Goal: Task Accomplishment & Management: Use online tool/utility

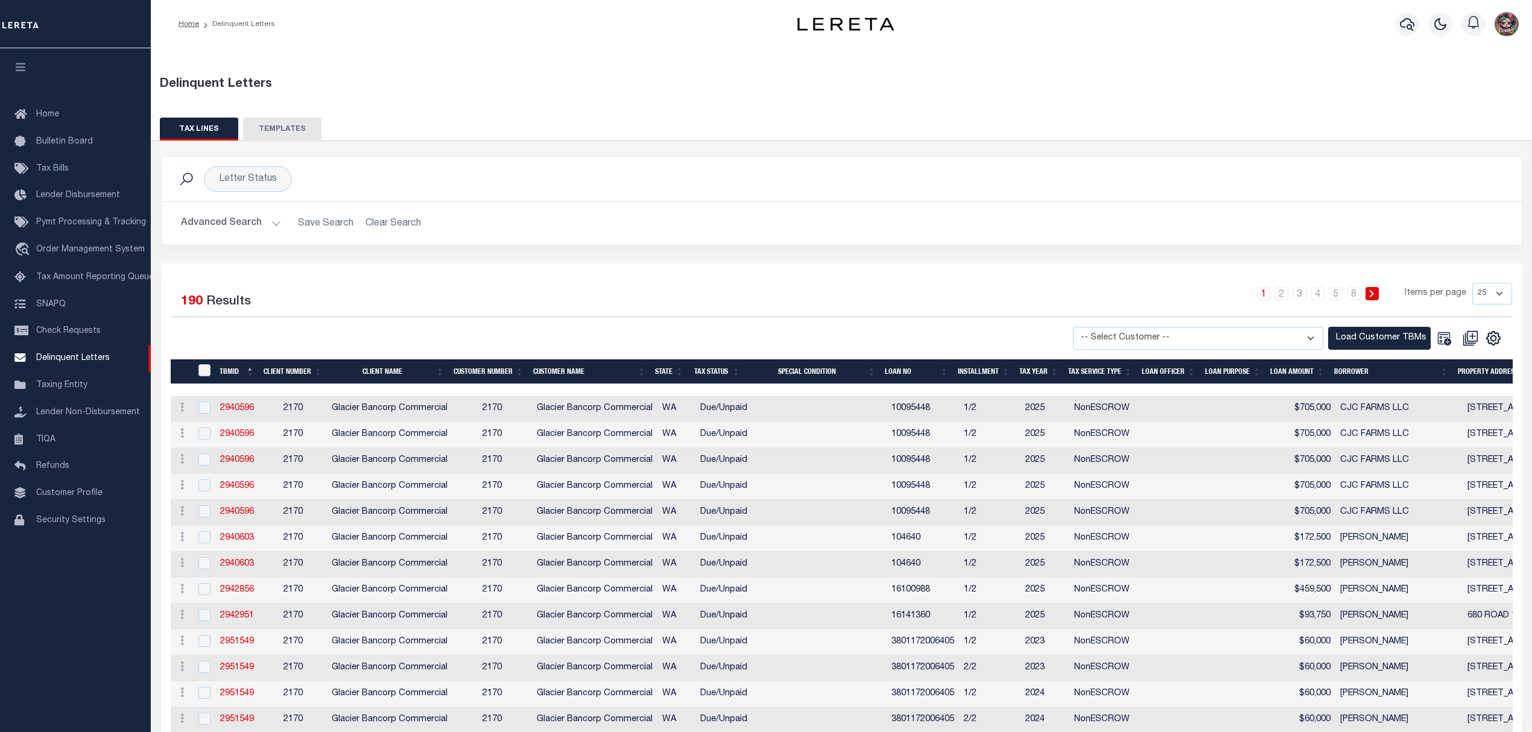
click at [1238, 344] on select "-- Select Customer -- Accumatch - Refunds All In Credit Union Amarillo National…" at bounding box center [1198, 339] width 250 height 24
click at [542, 271] on div "Selected 190 Results 1 2 3 4 5 … 8 Items per page 25 50 100 500 1000 Ameris Bank" at bounding box center [841, 659] width 1361 height 791
click at [265, 217] on button "Advanced Search" at bounding box center [231, 224] width 100 height 24
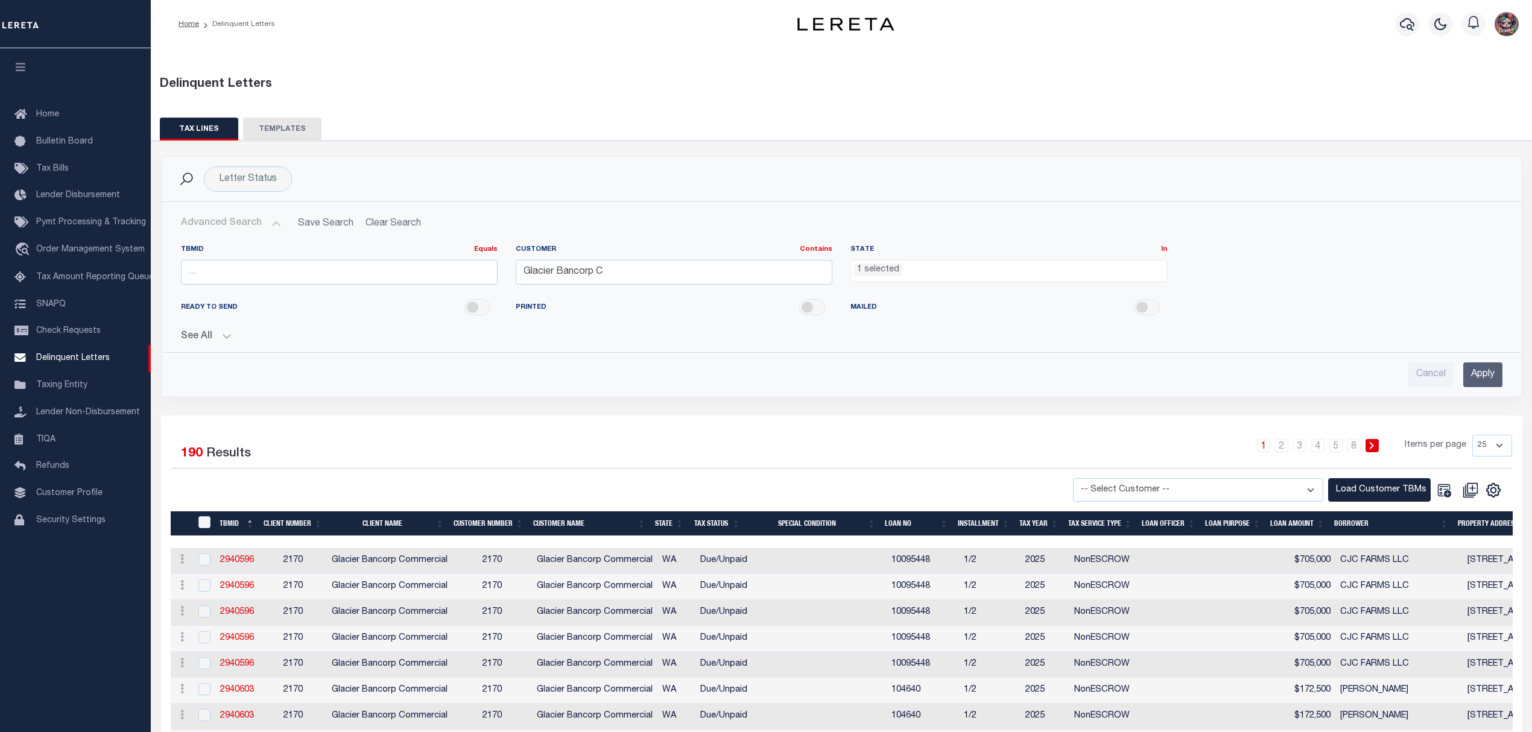
click at [265, 217] on button "Advanced Search" at bounding box center [231, 224] width 100 height 24
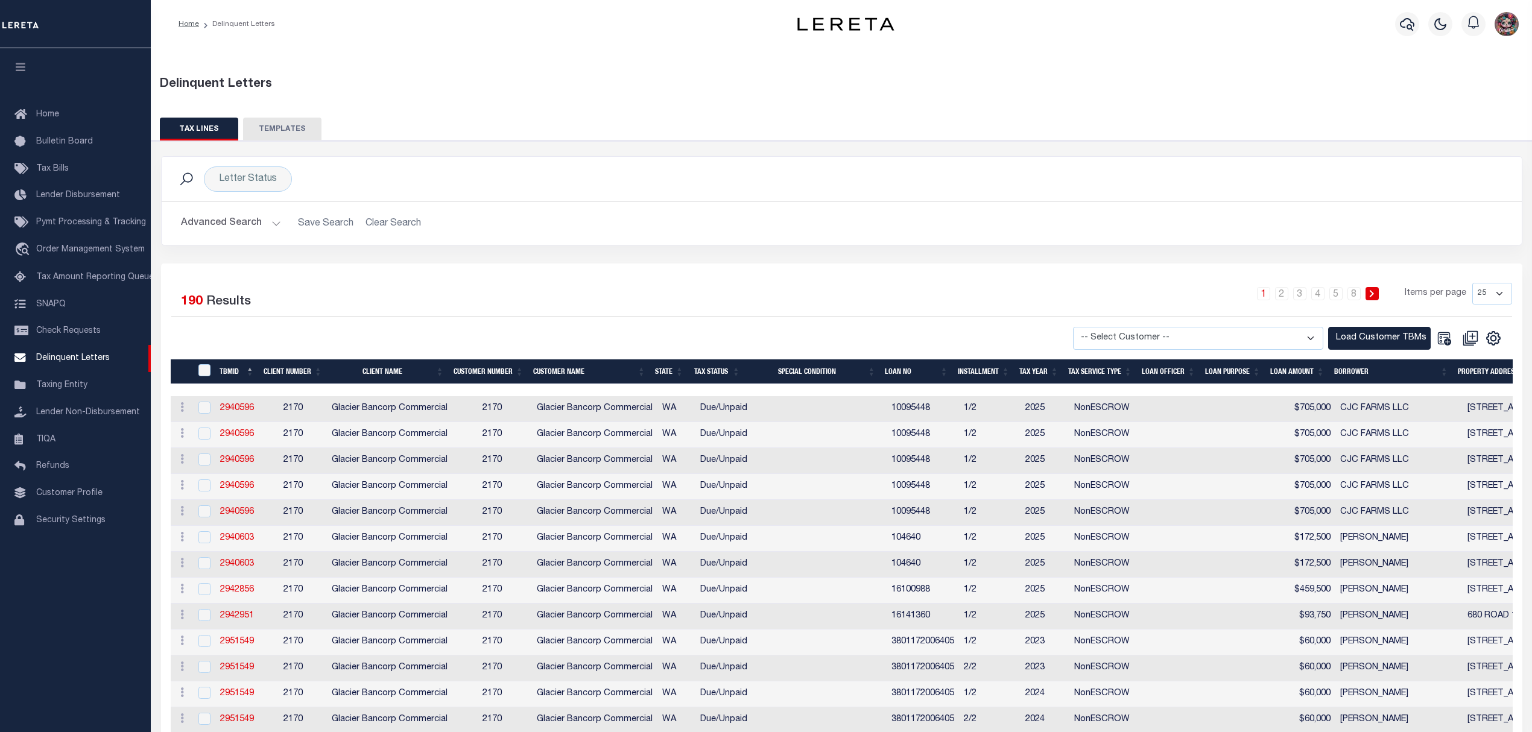
click at [1235, 336] on select "-- Select Customer -- Accumatch - Refunds All In Credit Union Amarillo National…" at bounding box center [1198, 339] width 250 height 24
select select "2170"
click at [1083, 327] on select "-- Select Customer -- Accumatch - Refunds All In Credit Union Amarillo National…" at bounding box center [1198, 339] width 250 height 24
click at [1361, 338] on button "Load Customer TBMs" at bounding box center [1379, 339] width 103 height 24
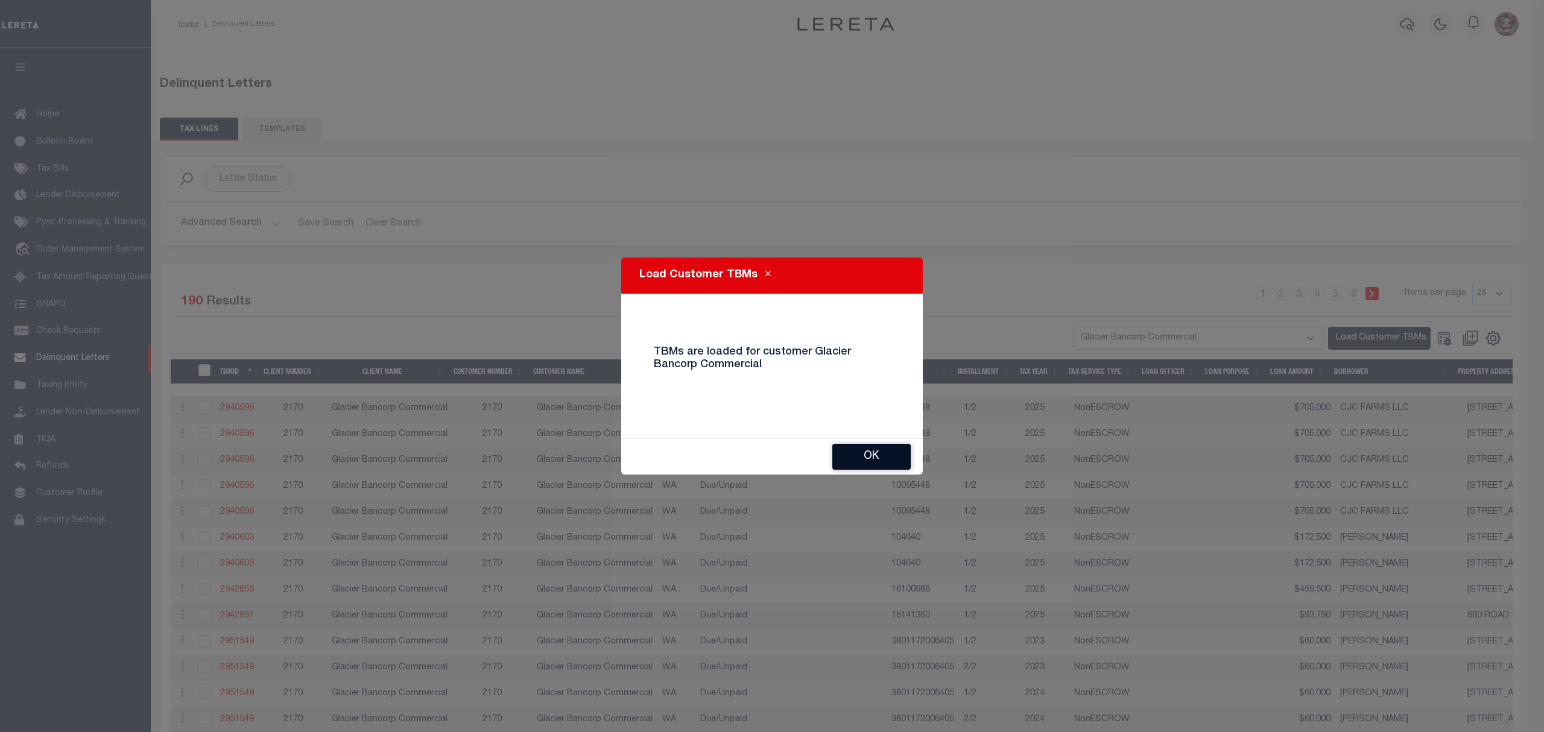
click at [867, 463] on button "Ok" at bounding box center [871, 457] width 78 height 26
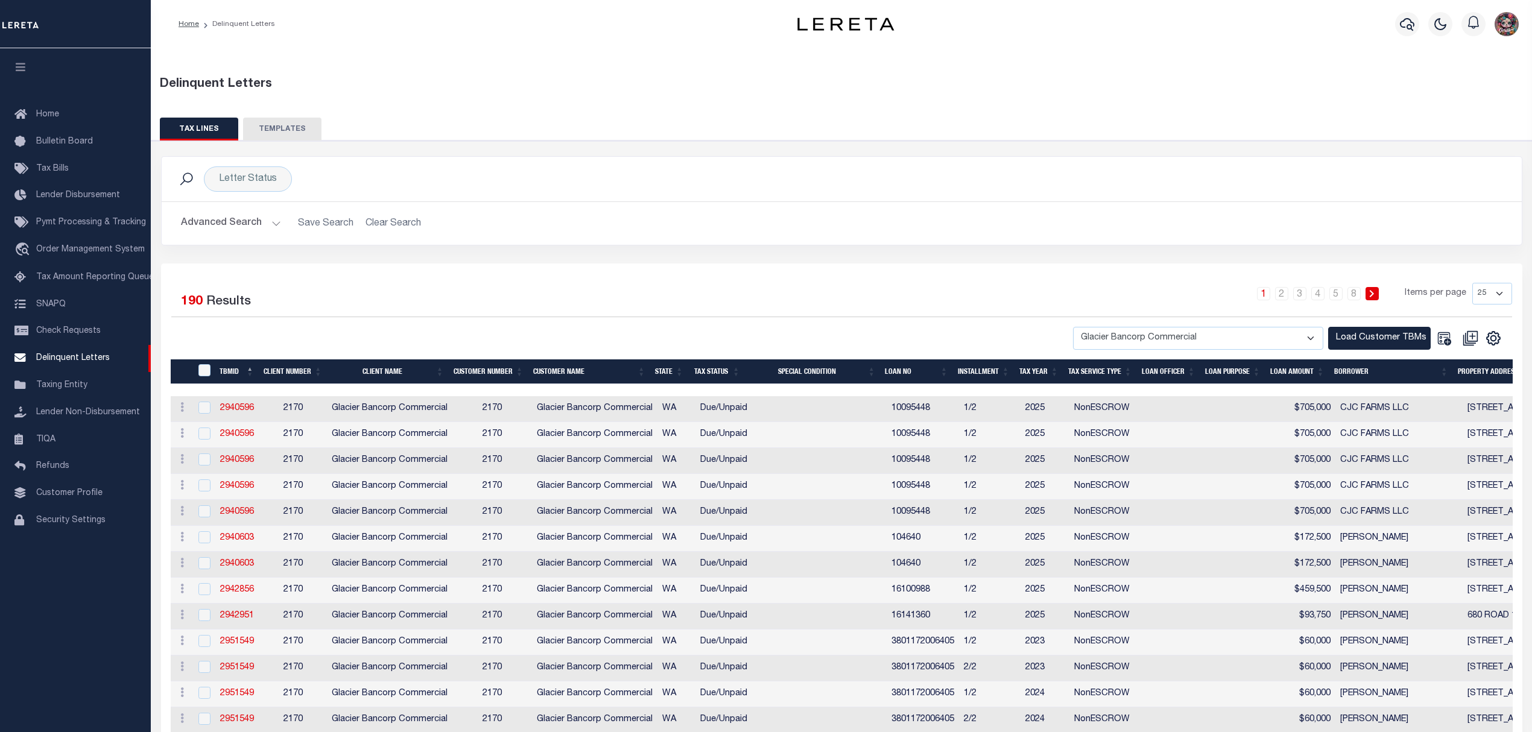
click at [1500, 348] on div "-- Select Customer -- Accumatch - Refunds All In Credit Union Amarillo National…" at bounding box center [1288, 339] width 430 height 24
click at [1489, 337] on icon "" at bounding box center [1493, 338] width 16 height 16
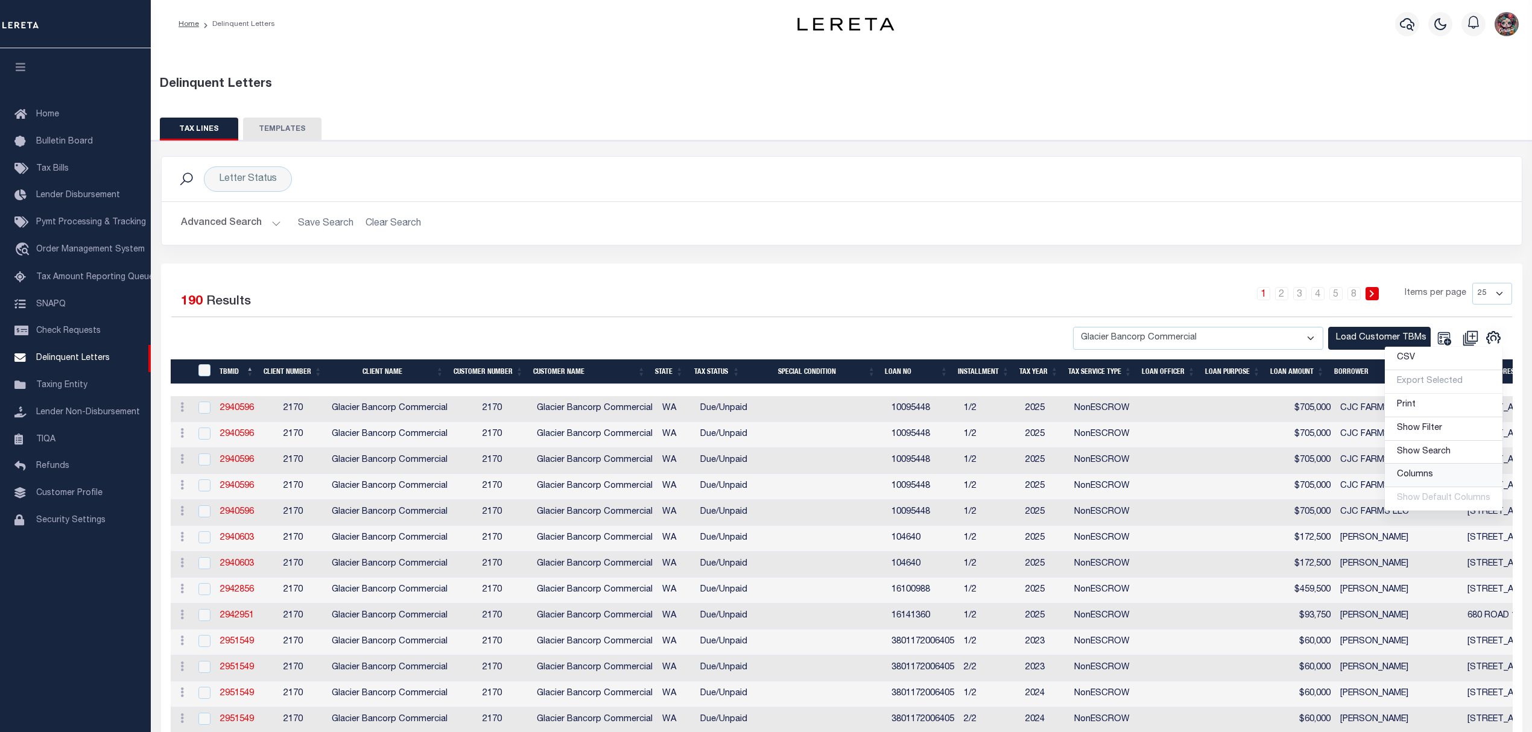
click at [1426, 476] on span "Columns" at bounding box center [1415, 474] width 36 height 8
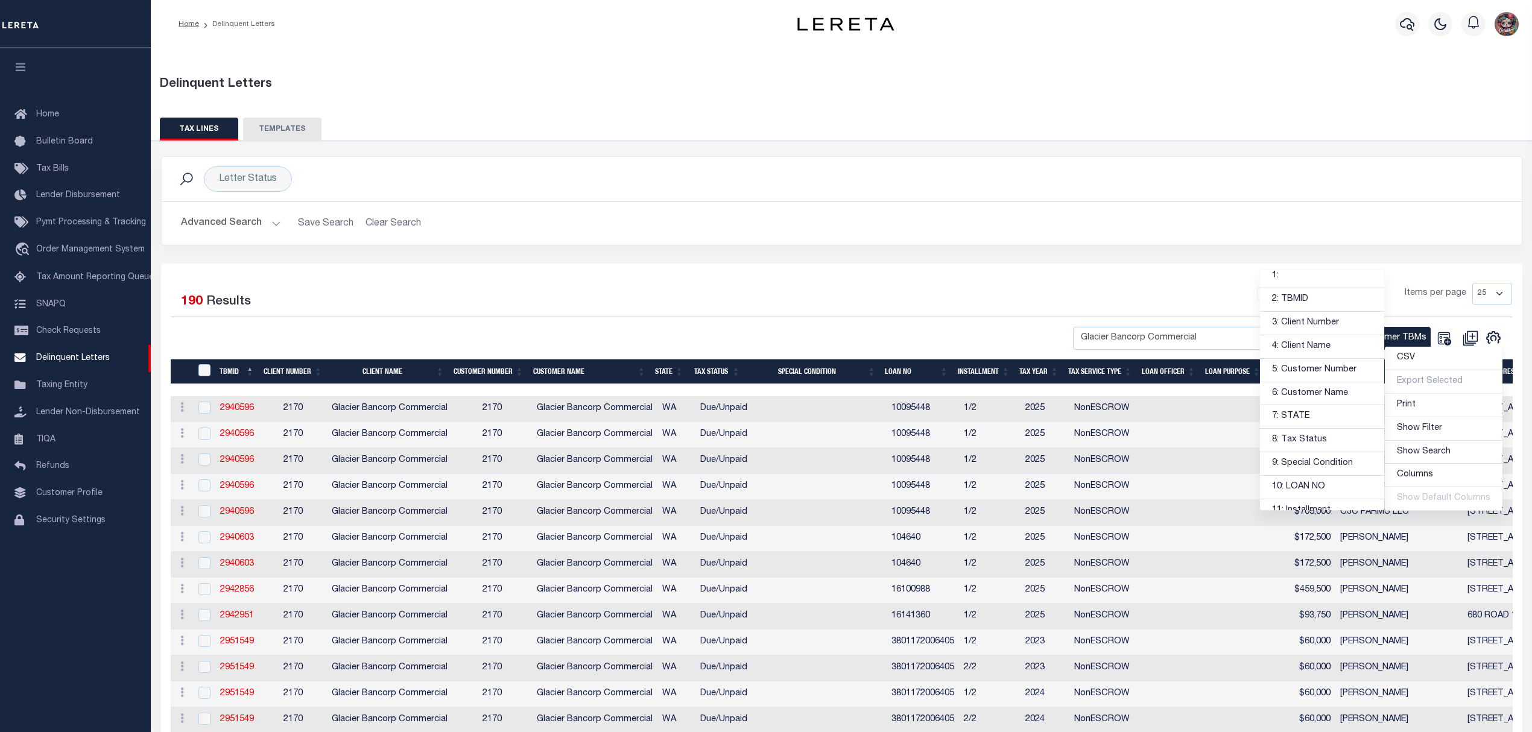
scroll to position [30, 0]
drag, startPoint x: 1327, startPoint y: 334, endPoint x: 1330, endPoint y: 340, distance: 7.1
click at [1327, 334] on link "3: Client Number" at bounding box center [1322, 323] width 124 height 24
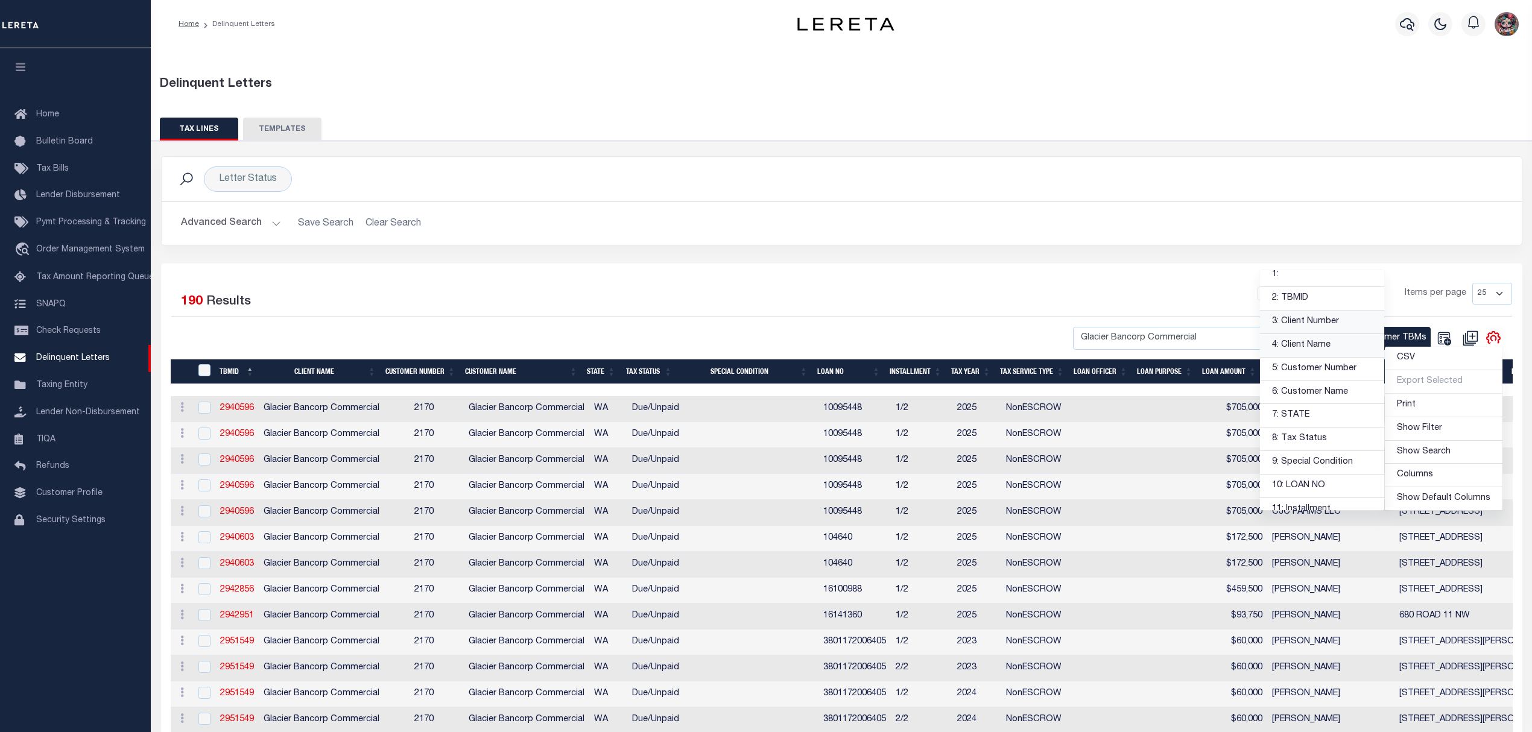
drag, startPoint x: 1332, startPoint y: 351, endPoint x: 1366, endPoint y: 348, distance: 33.9
click at [1332, 351] on link "4: Client Name" at bounding box center [1322, 346] width 124 height 24
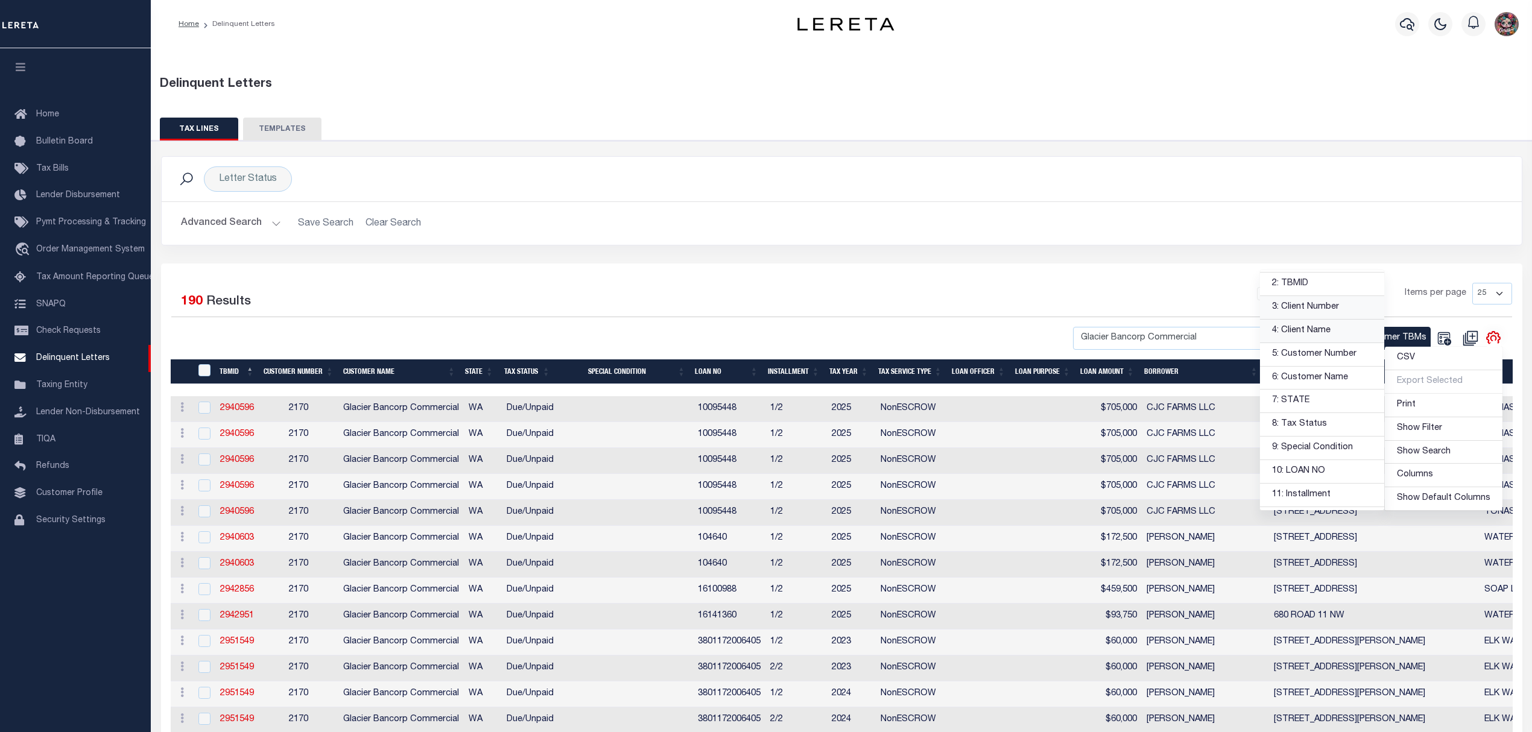
scroll to position [49, 0]
click at [1322, 447] on link "9: Special Condition" at bounding box center [1322, 444] width 124 height 24
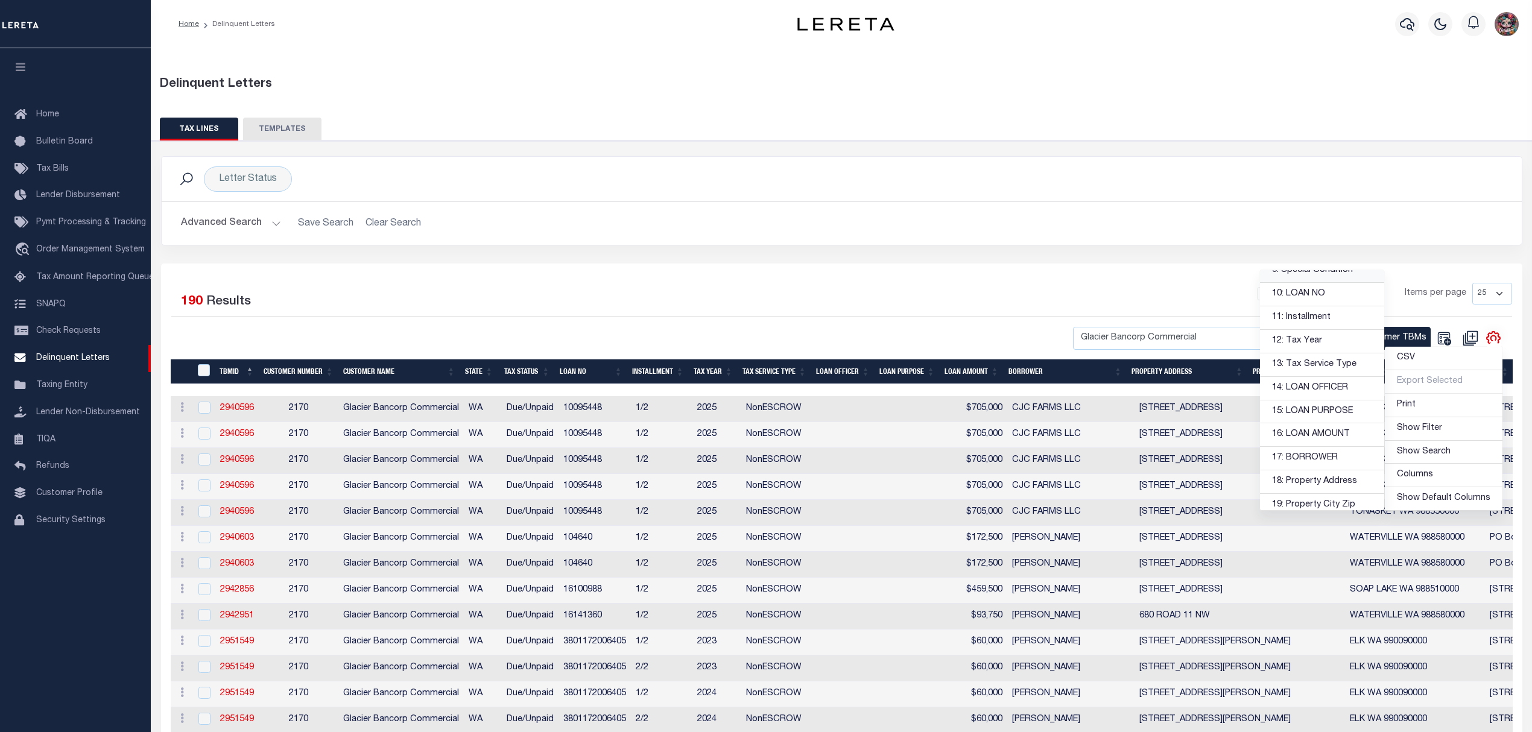
scroll to position [224, 0]
drag, startPoint x: 1328, startPoint y: 372, endPoint x: 1338, endPoint y: 387, distance: 18.4
click at [1328, 372] on link "13: Tax Service Type" at bounding box center [1322, 363] width 124 height 24
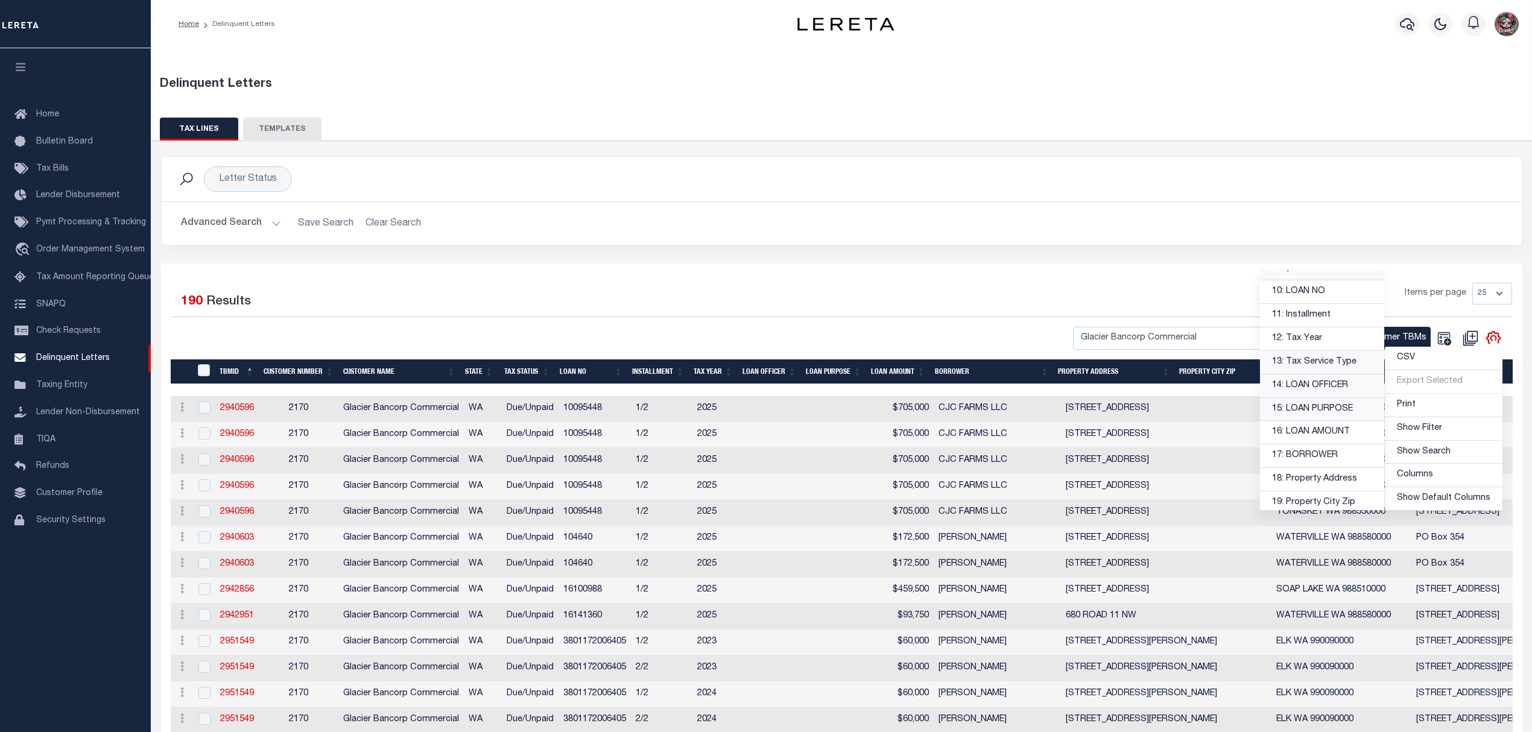
drag, startPoint x: 1337, startPoint y: 392, endPoint x: 1330, endPoint y: 406, distance: 15.9
click at [1337, 392] on link "14: LOAN OFFICER" at bounding box center [1322, 387] width 124 height 24
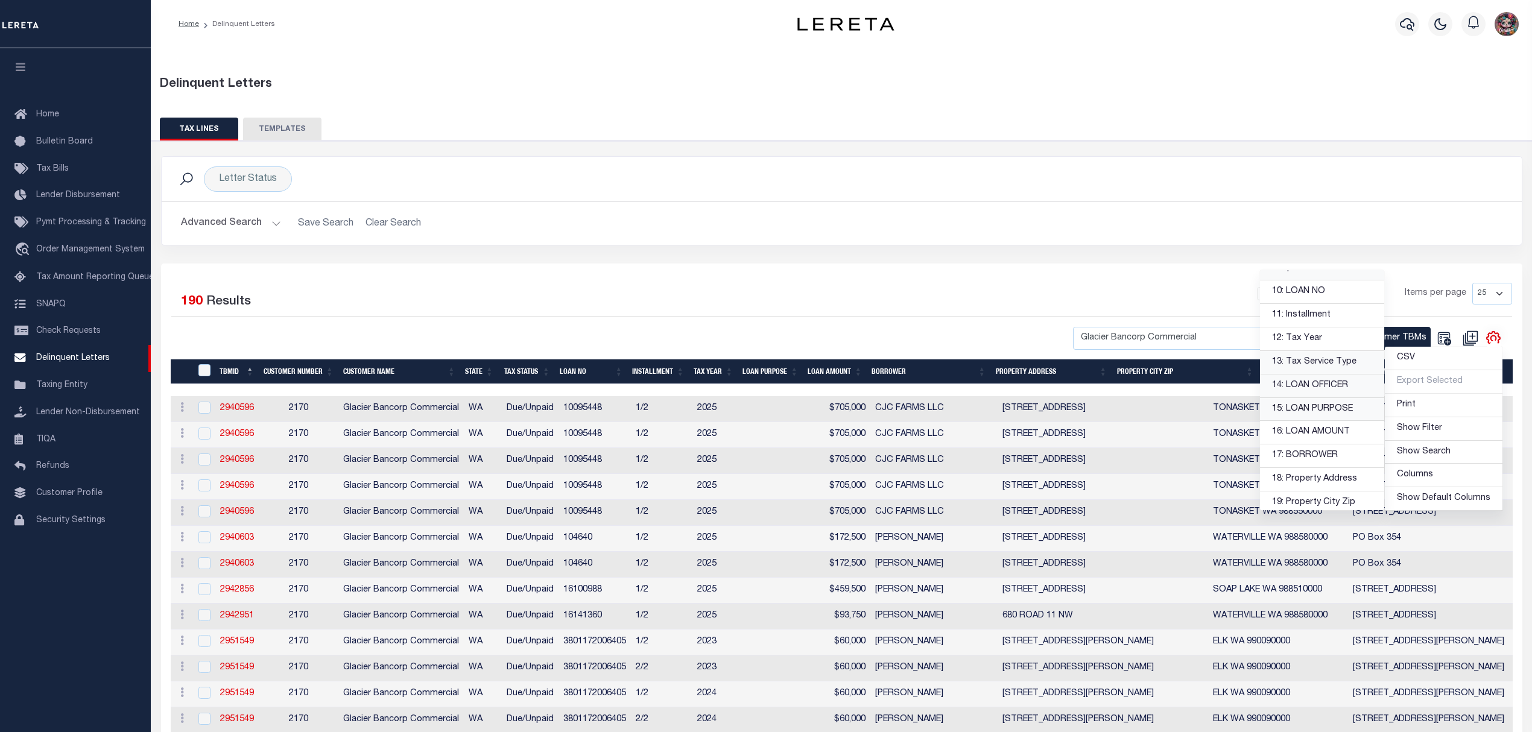
click at [1327, 414] on link "15: LOAN PURPOSE" at bounding box center [1322, 410] width 124 height 24
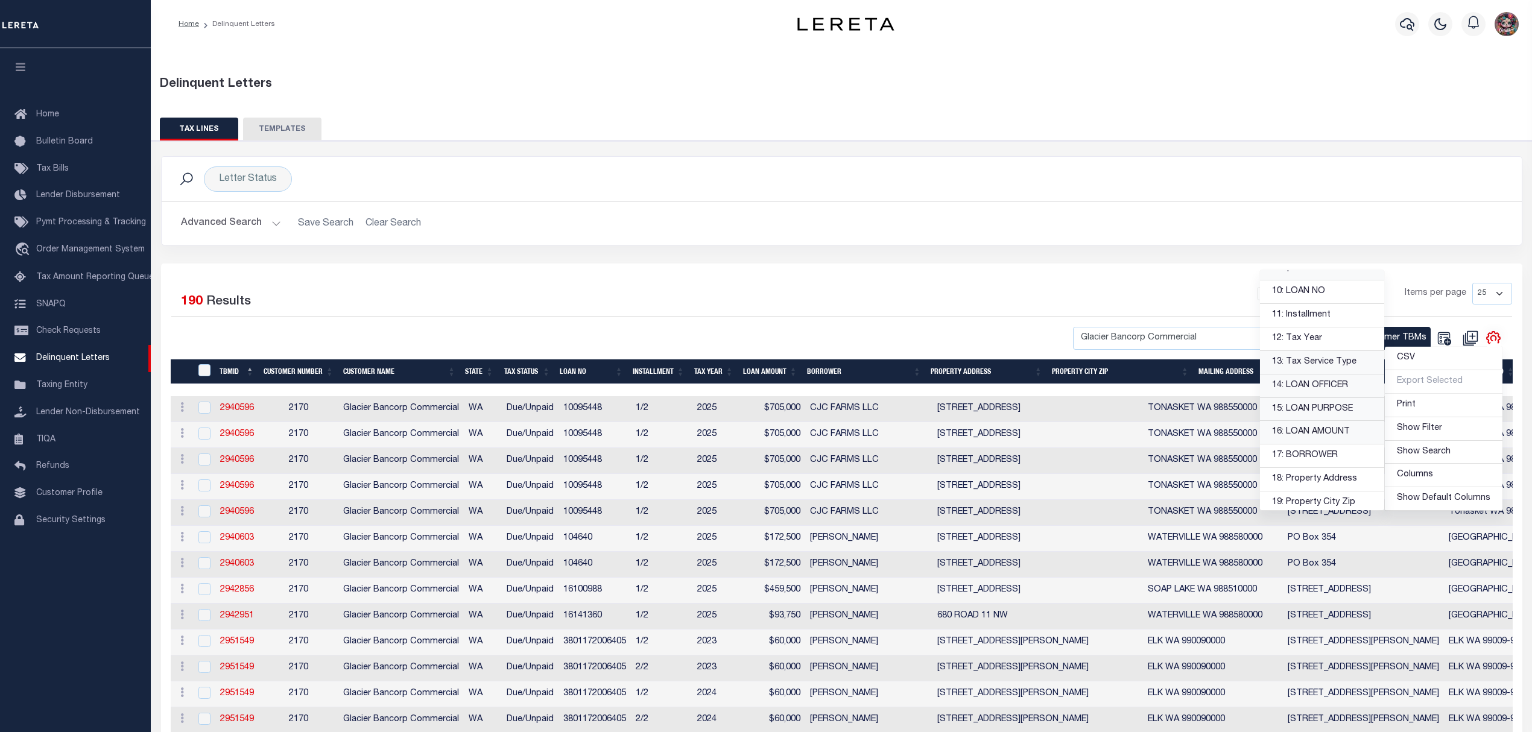
click at [1322, 437] on link "16: LOAN AMOUNT" at bounding box center [1322, 433] width 124 height 24
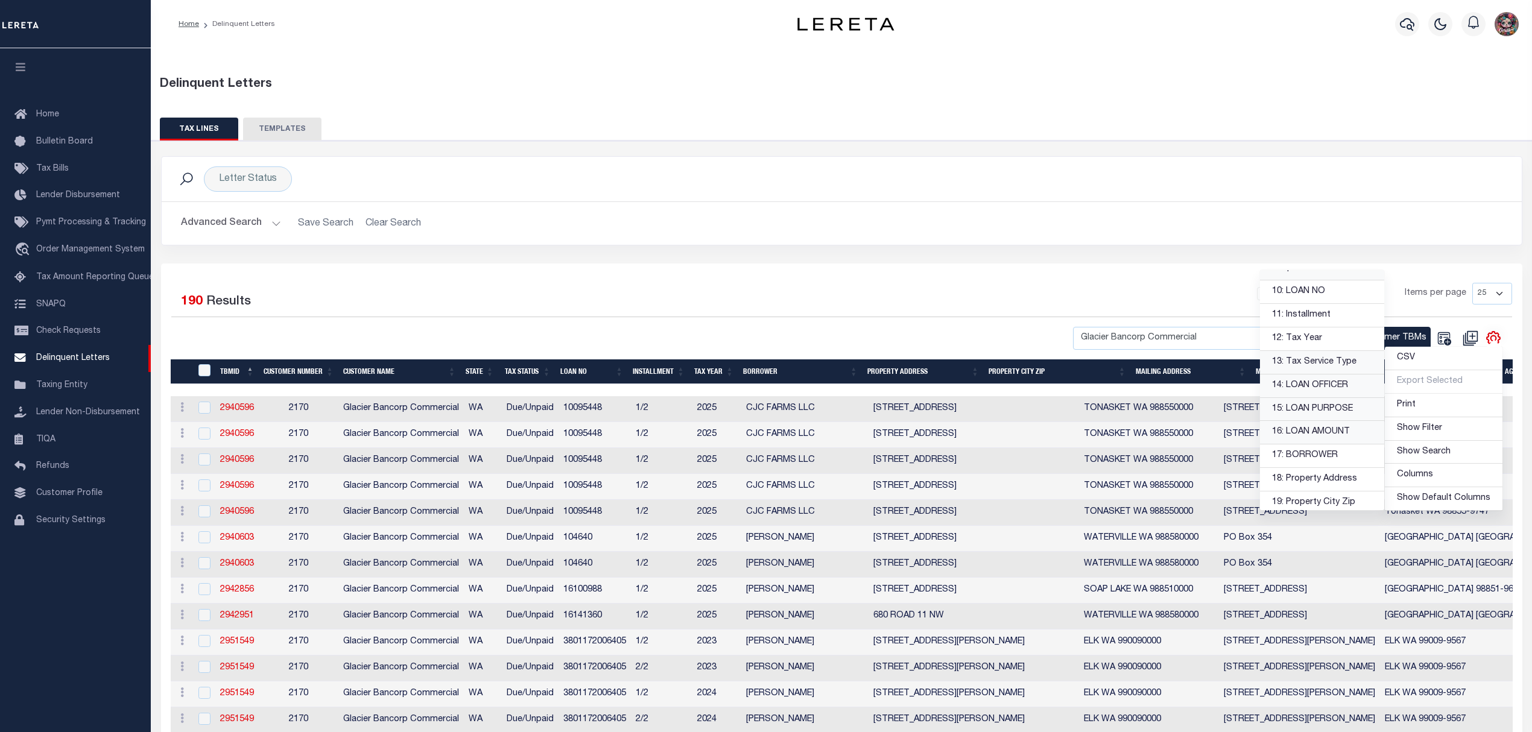
click at [843, 294] on div "1 2 3 4 5 … 8 Items per page 25 50 100 500 1000" at bounding box center [1011, 298] width 1001 height 31
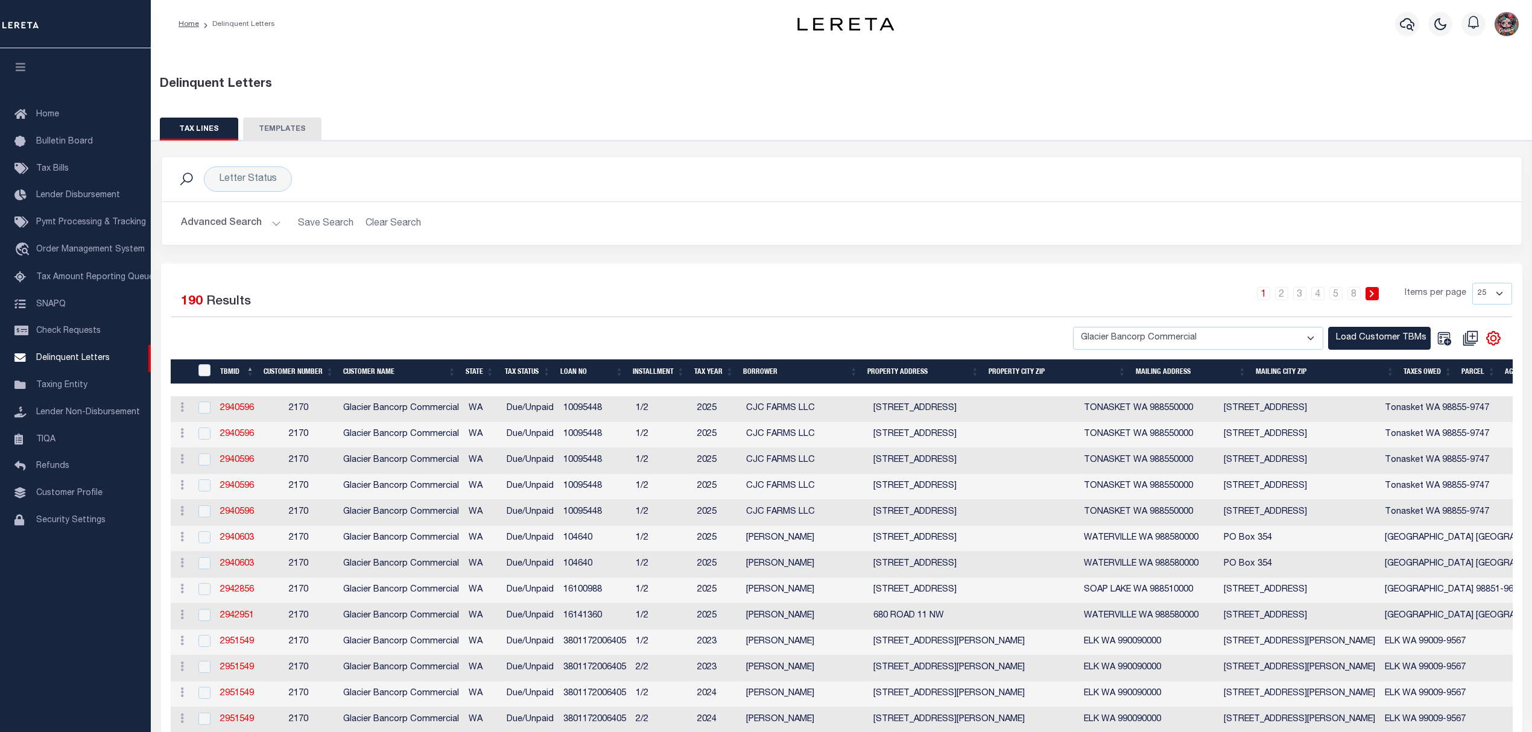
click at [751, 375] on th "BORROWER" at bounding box center [800, 371] width 124 height 25
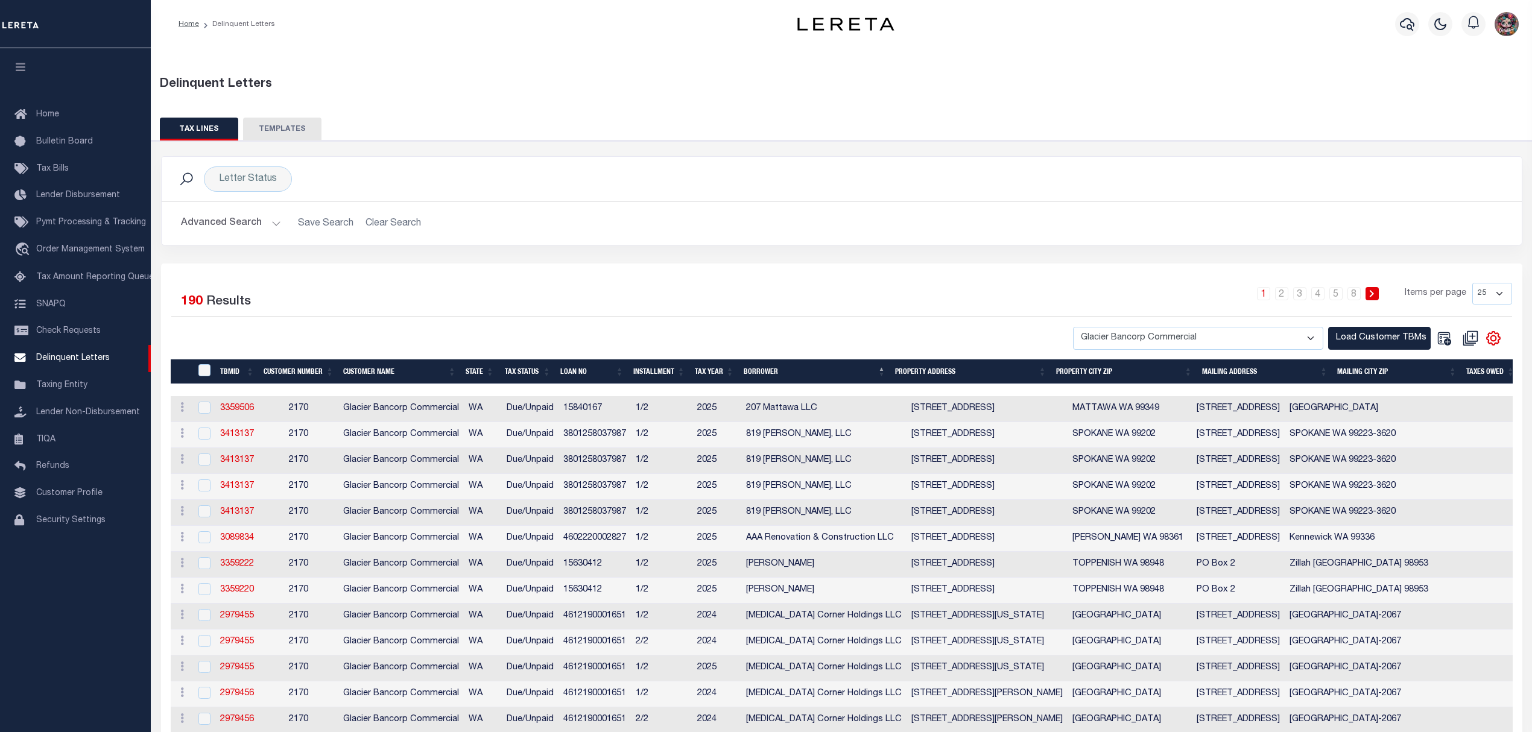
drag, startPoint x: 1494, startPoint y: 292, endPoint x: 1499, endPoint y: 303, distance: 11.3
click at [1494, 292] on select "25 50 100 500 1000" at bounding box center [1492, 294] width 40 height 22
select select "1000"
click at [1472, 283] on select "25 50 100 500 1000" at bounding box center [1492, 294] width 40 height 22
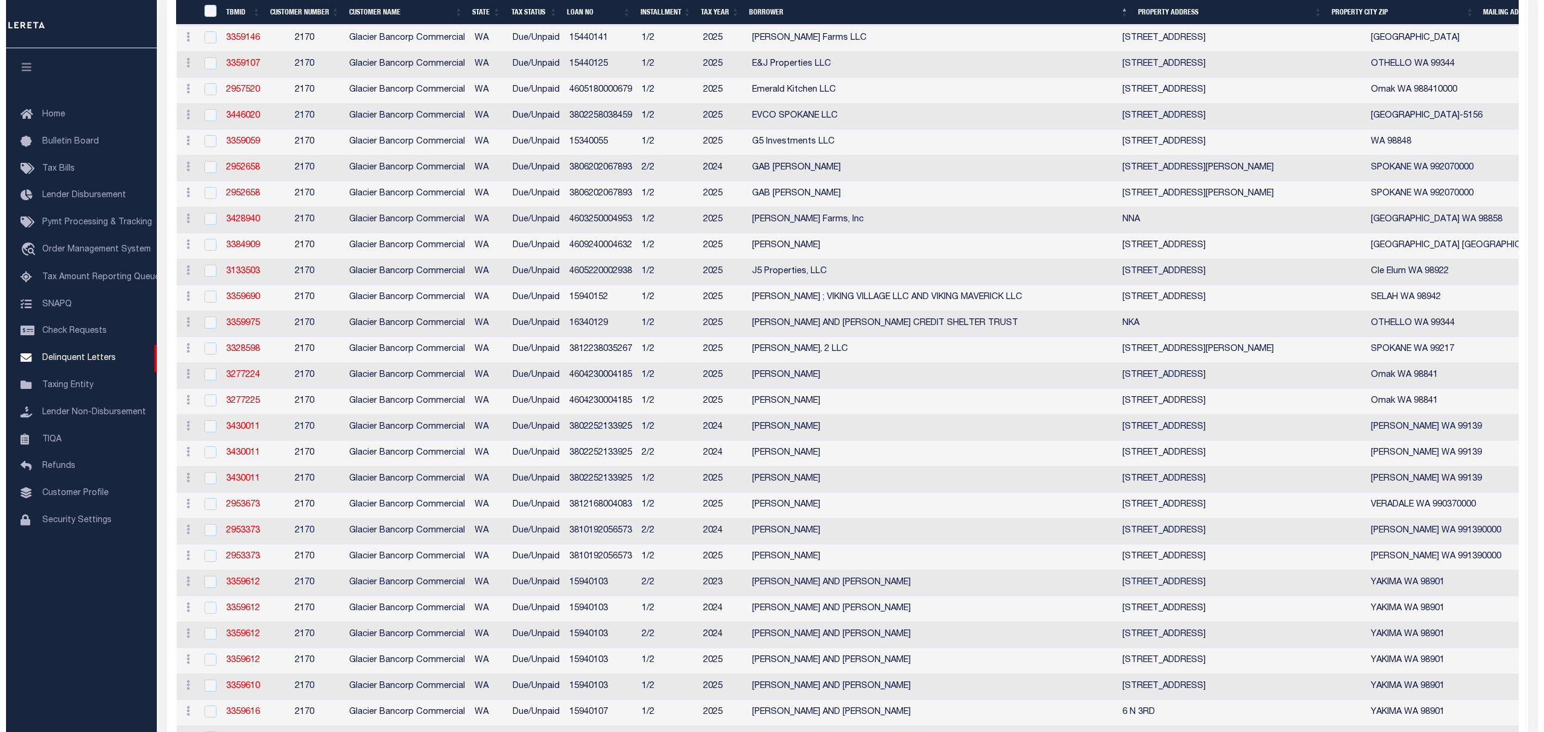
scroll to position [3860, 0]
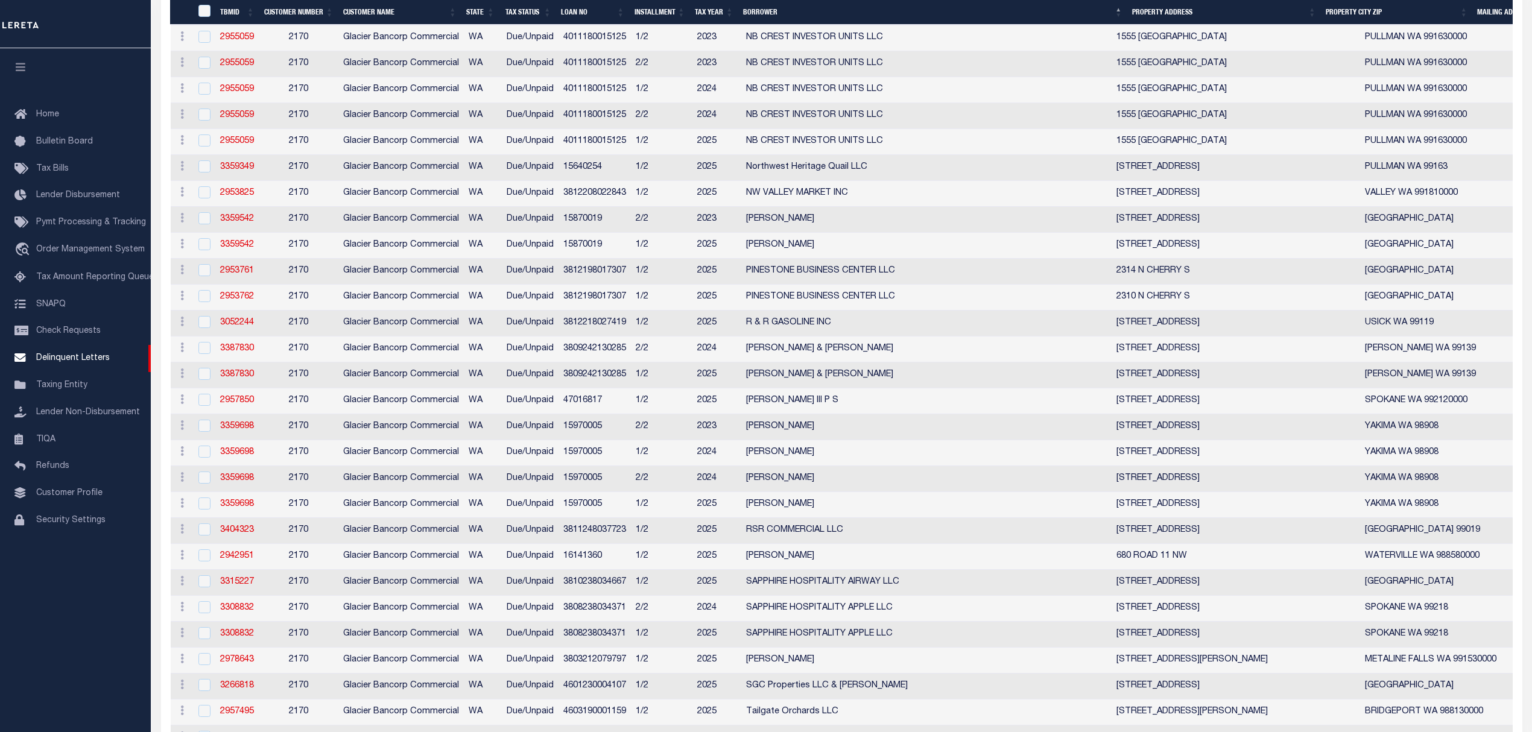
checkbox input "true"
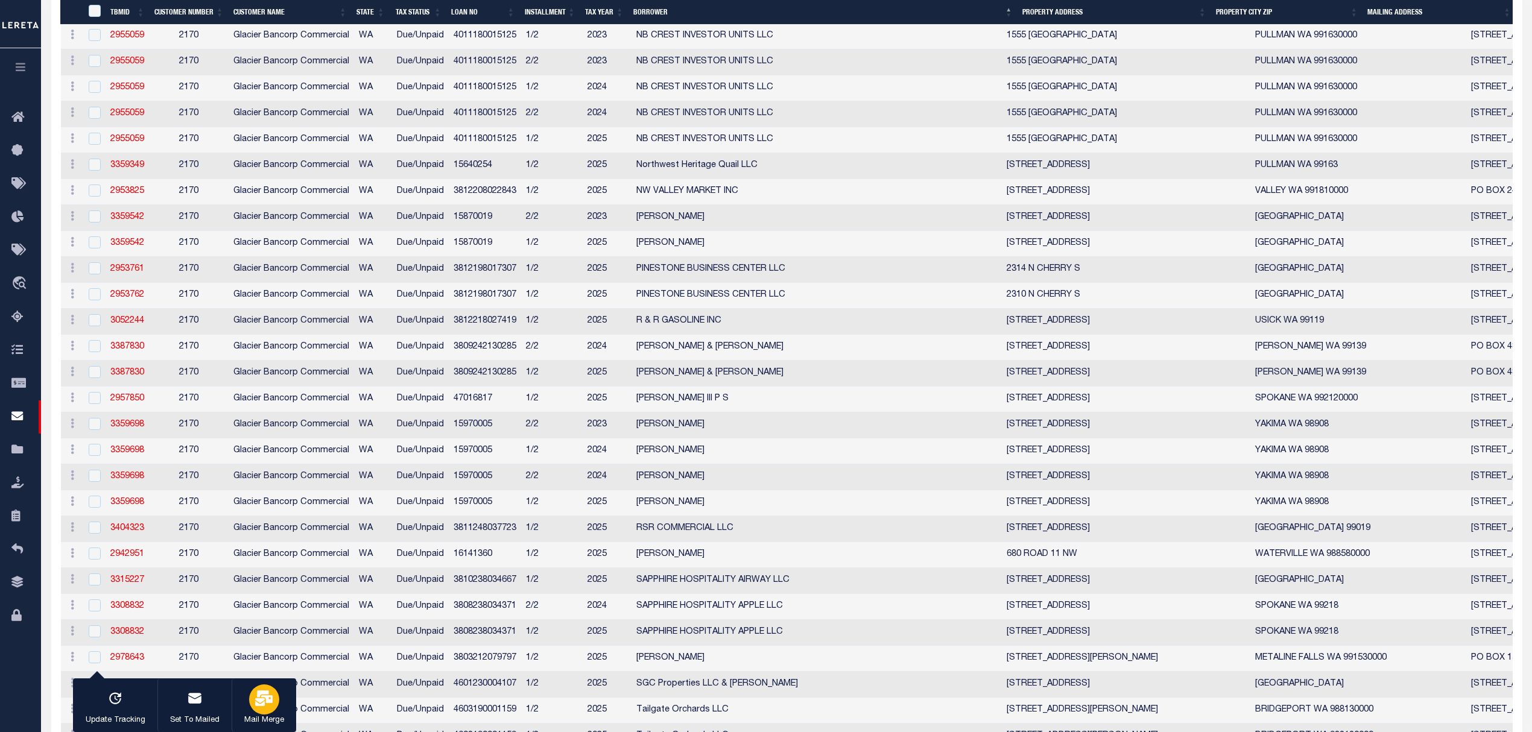
click at [259, 708] on div "button" at bounding box center [264, 700] width 30 height 30
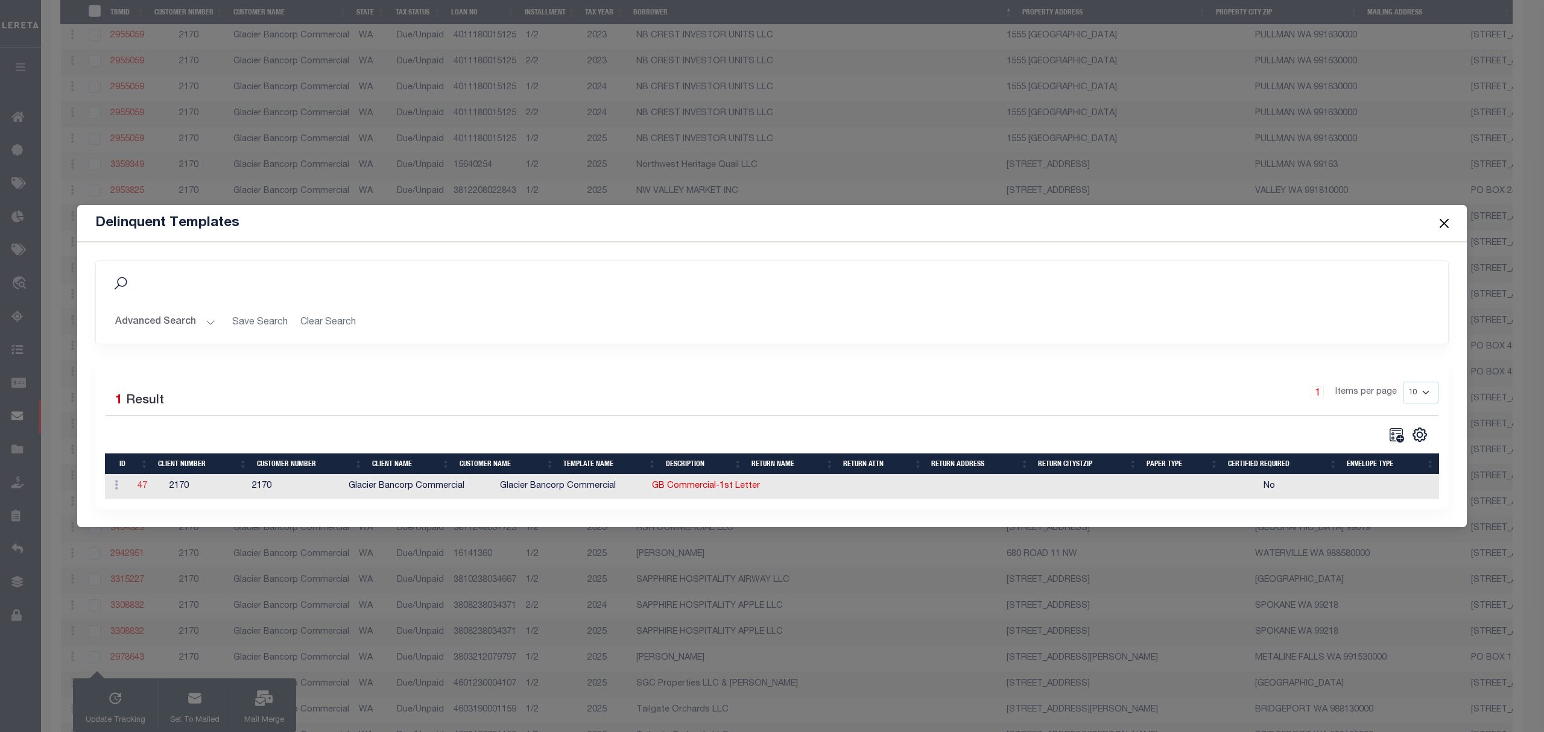
click at [138, 485] on link "47" at bounding box center [143, 486] width 10 height 8
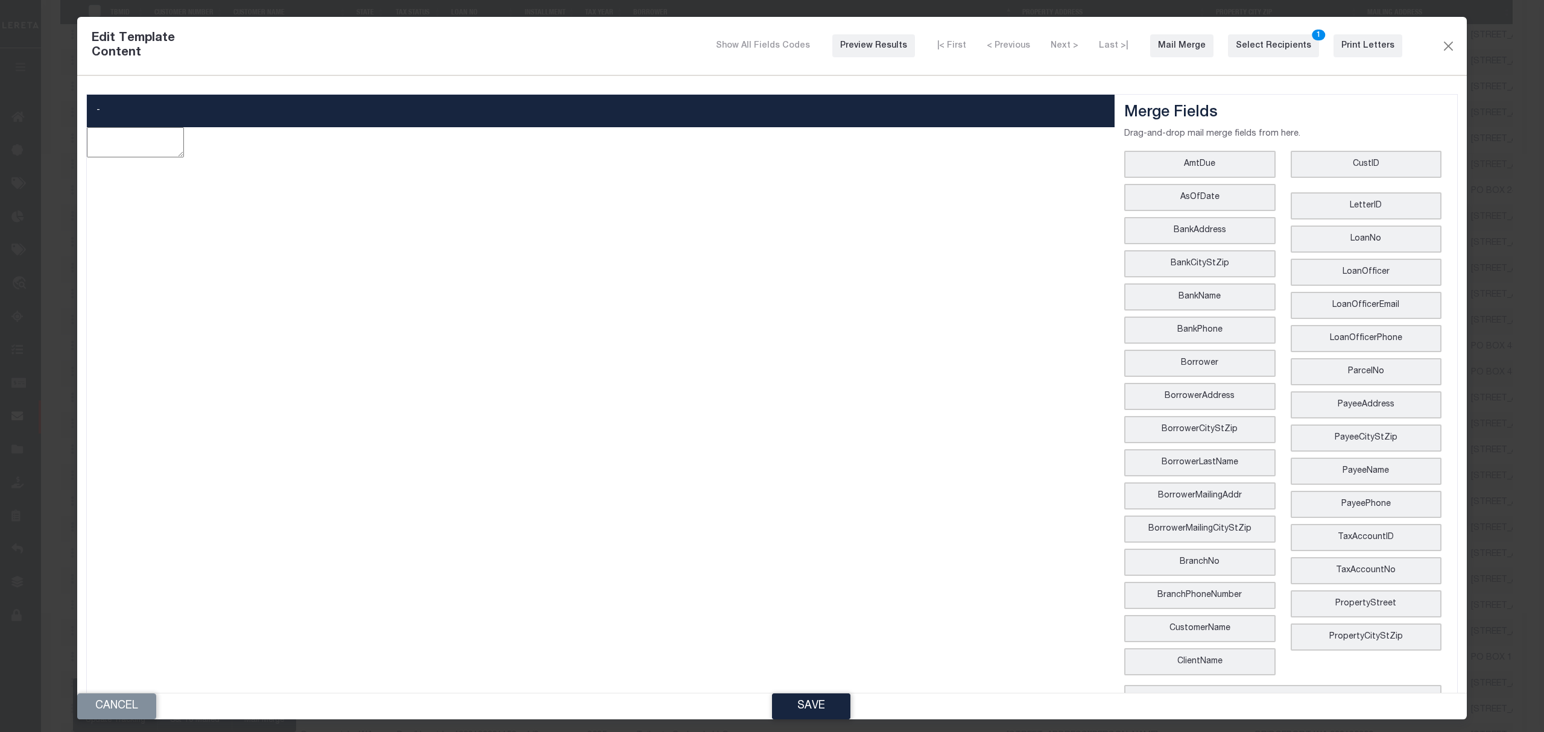
type textarea "<p style="line-height: normal; margin: 0in 0in 8pt; font-size: 11pt; font-famil…"
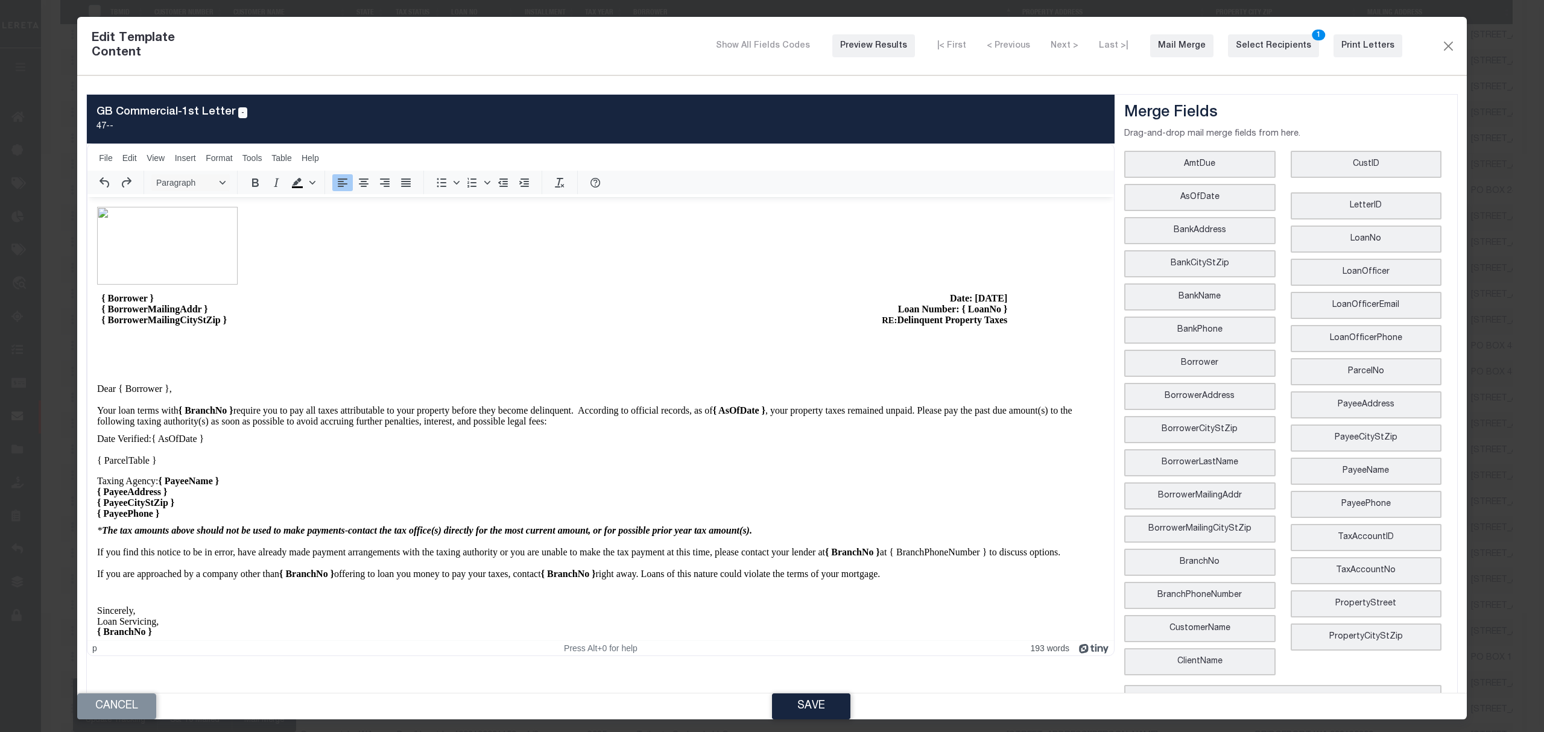
scroll to position [0, 0]
click at [956, 303] on span "Date: [DATE]" at bounding box center [978, 298] width 57 height 10
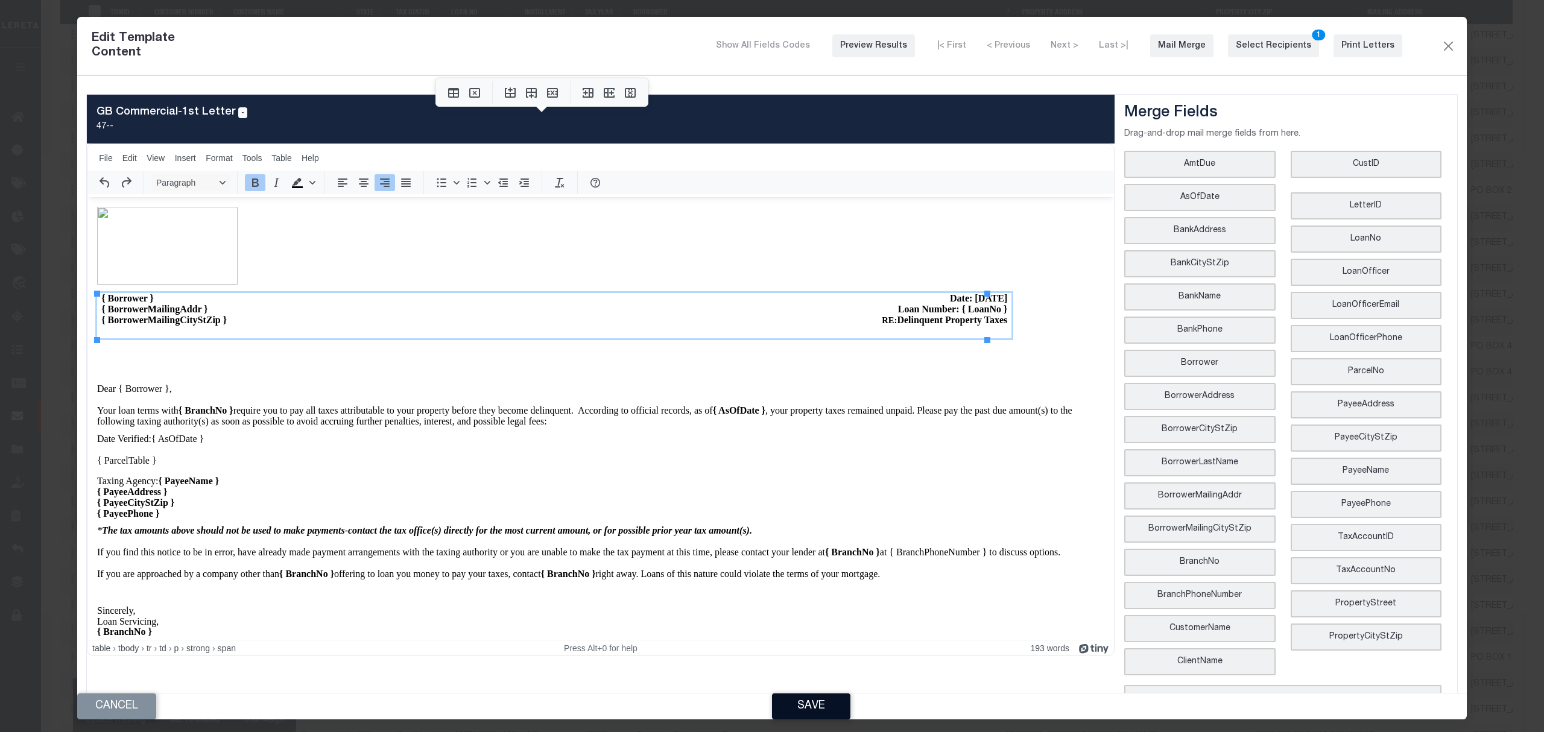
click at [802, 710] on button "Save" at bounding box center [811, 707] width 78 height 26
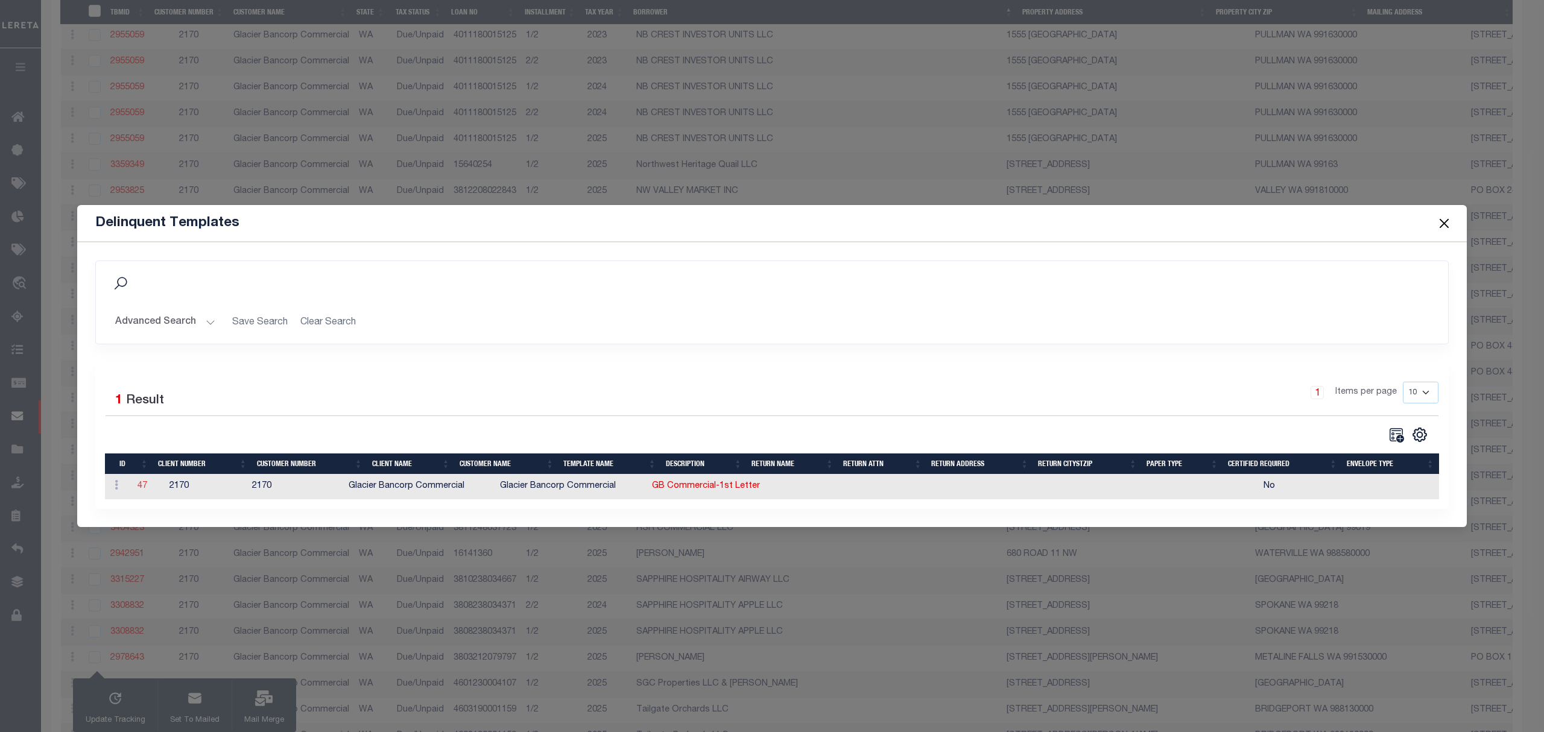
click at [144, 490] on link "47" at bounding box center [143, 486] width 10 height 8
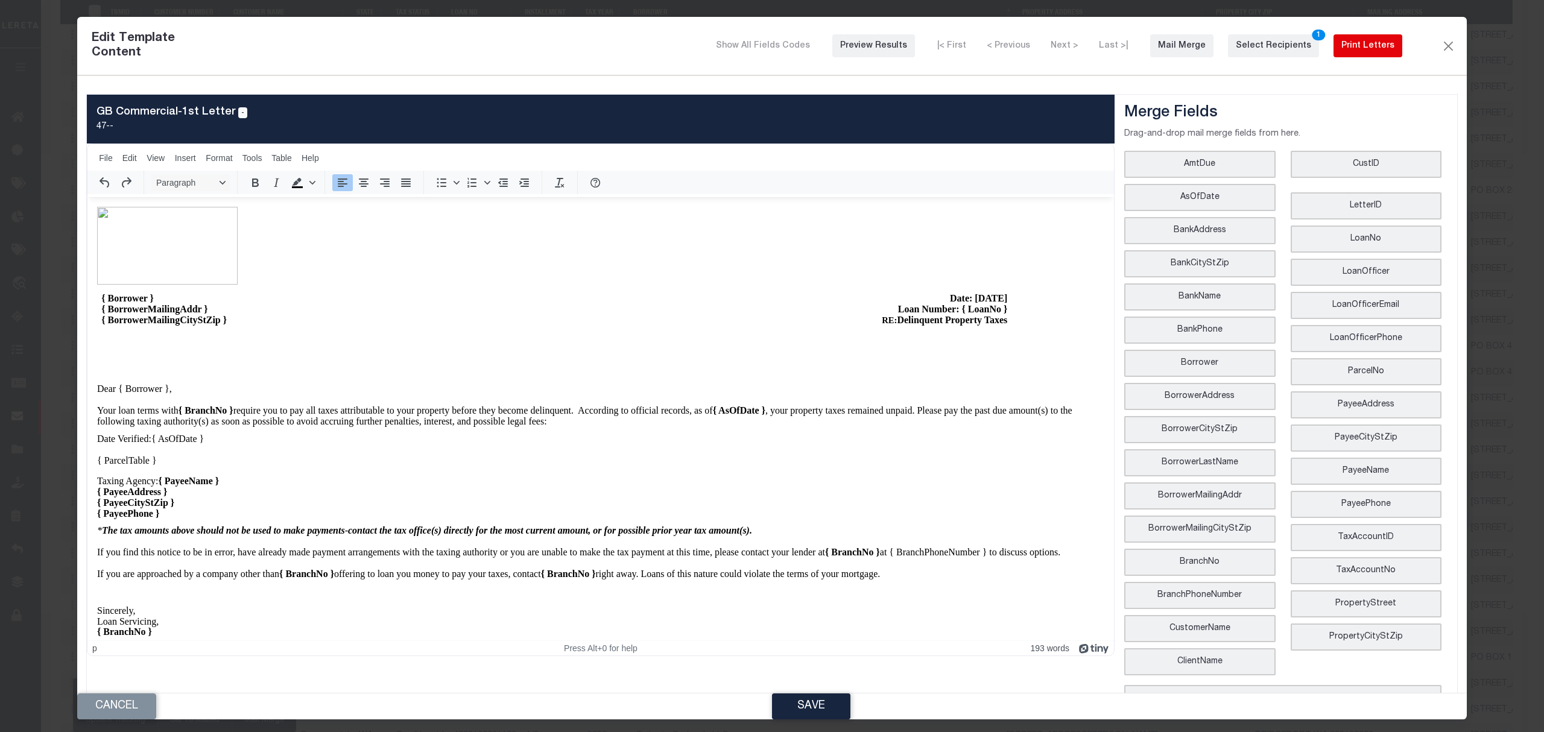
click at [1356, 45] on div "Print Letters" at bounding box center [1367, 46] width 53 height 13
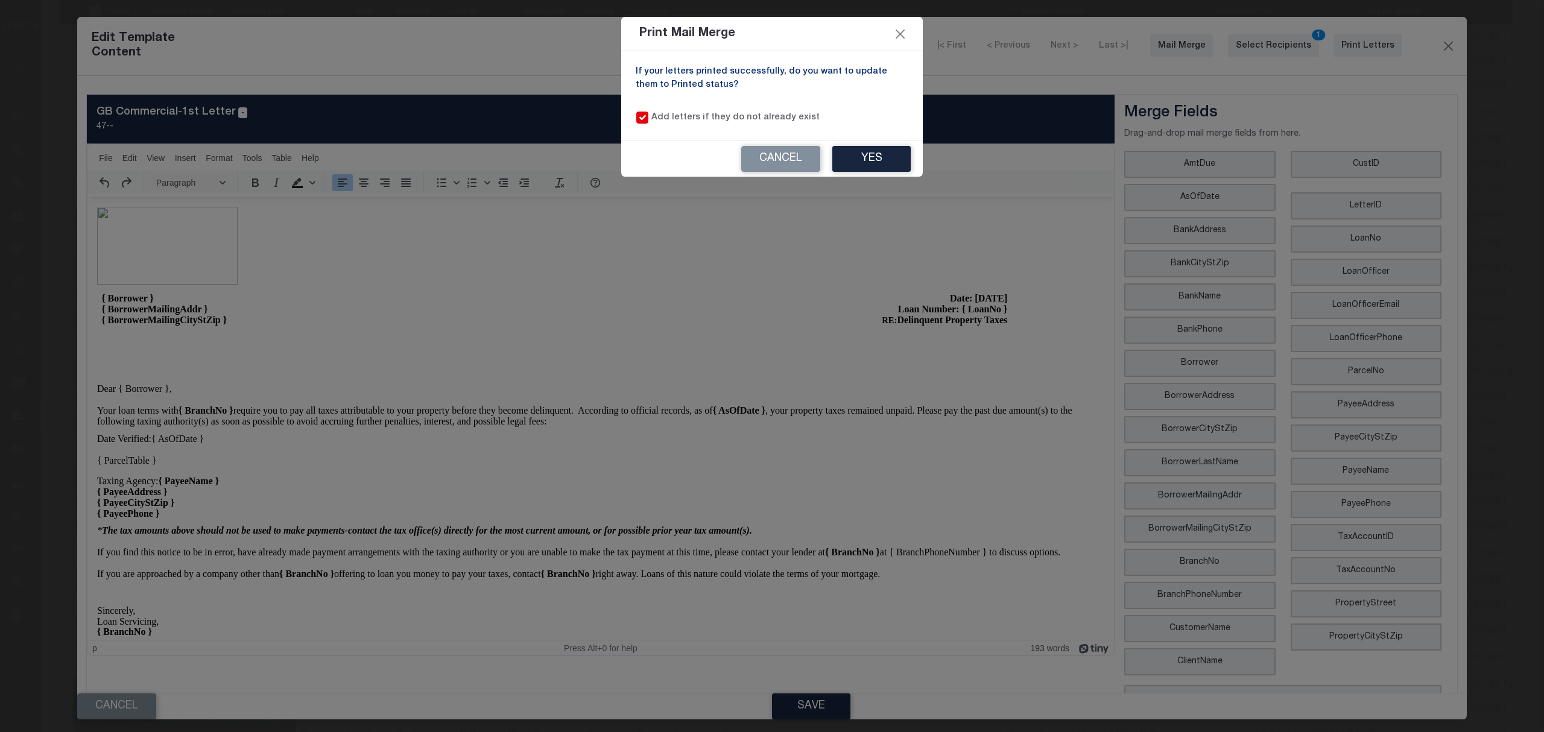
click at [827, 80] on label "If your letters printed successfully, do you want to update them to Printed sta…" at bounding box center [772, 79] width 273 height 27
click at [861, 160] on button "Yes" at bounding box center [871, 159] width 78 height 26
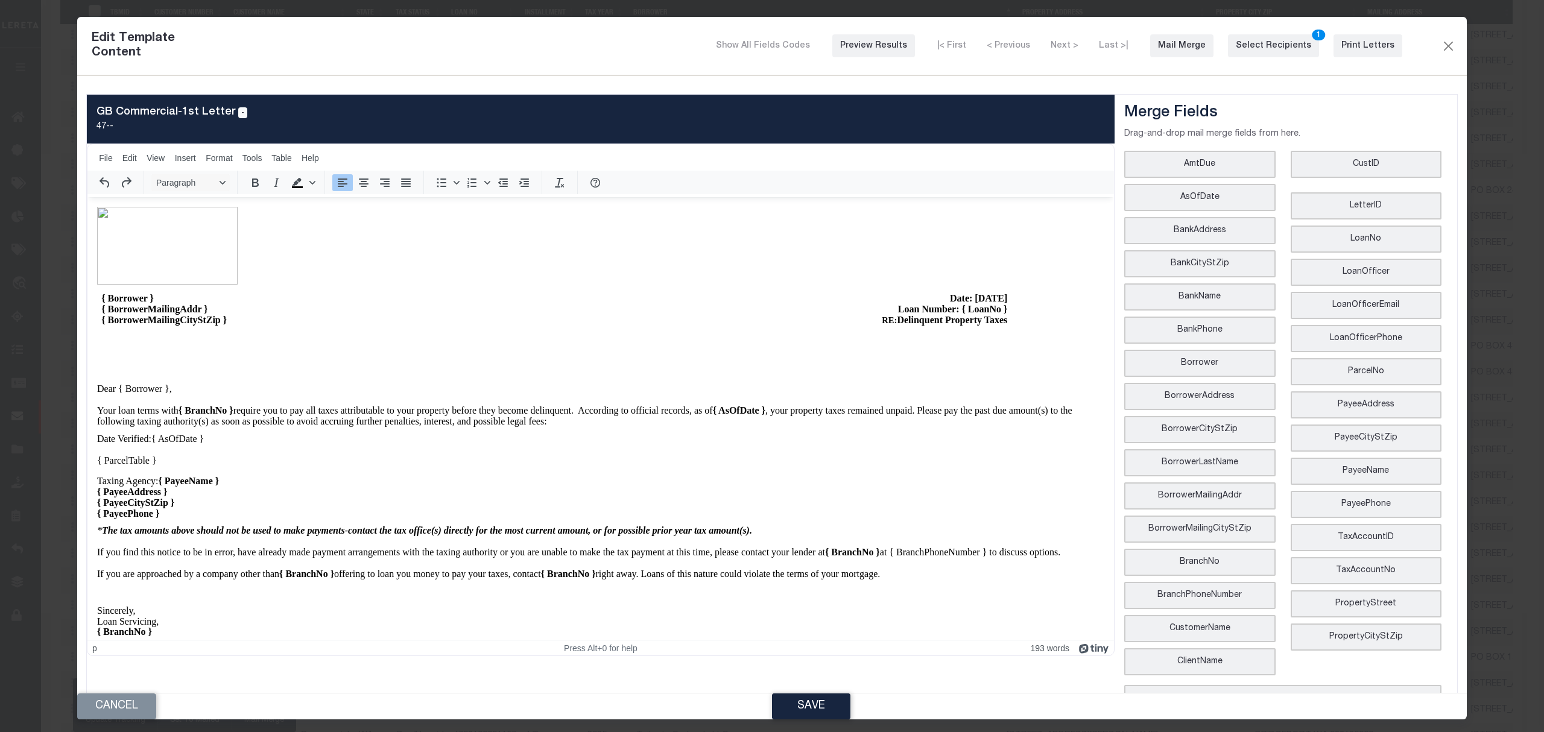
click at [883, 363] on p "Rich Text Area. Press ALT-0 for help." at bounding box center [600, 360] width 1007 height 10
drag, startPoint x: 1439, startPoint y: 46, endPoint x: 1436, endPoint y: 70, distance: 24.3
click at [1441, 46] on button "Close" at bounding box center [1448, 46] width 14 height 16
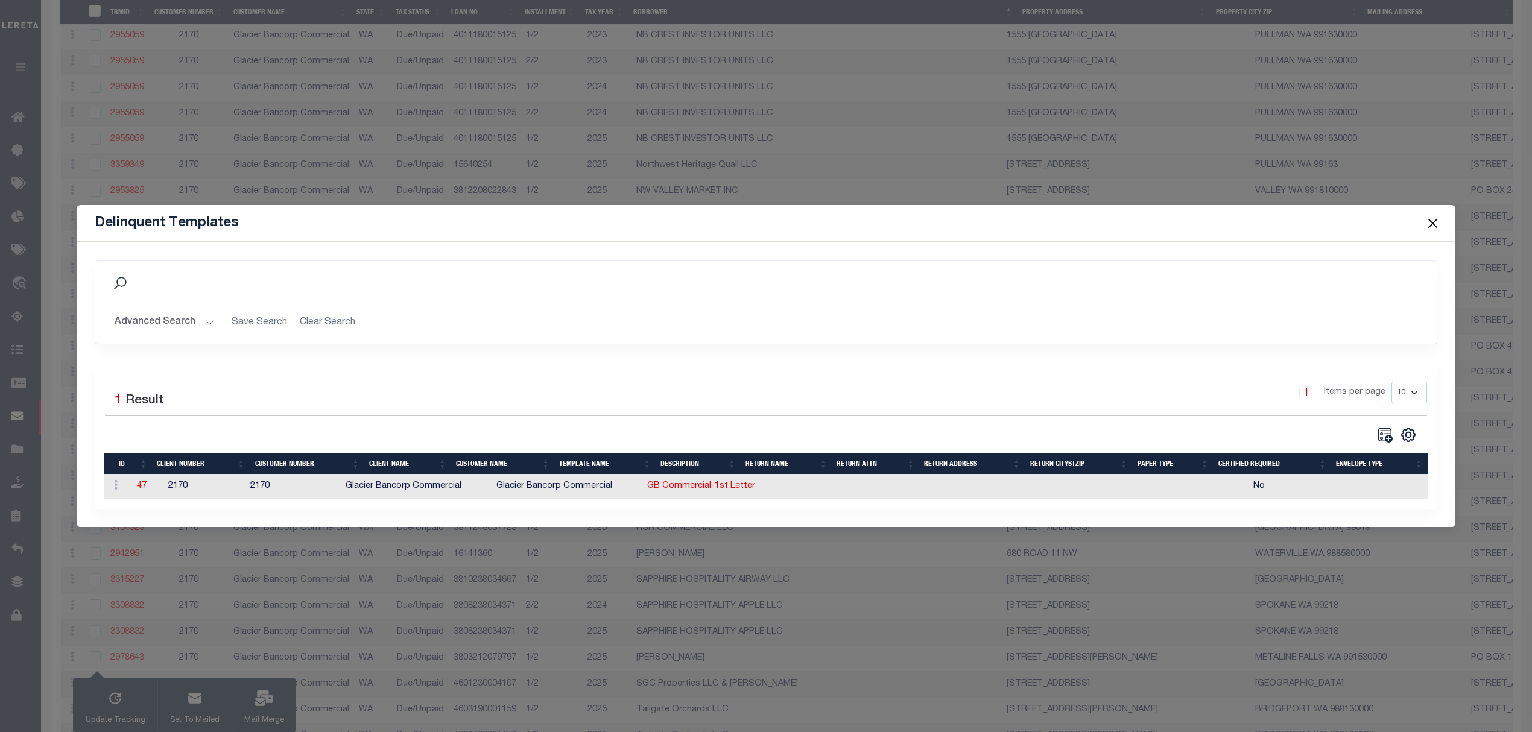
click at [1434, 227] on button "Close" at bounding box center [1433, 223] width 16 height 16
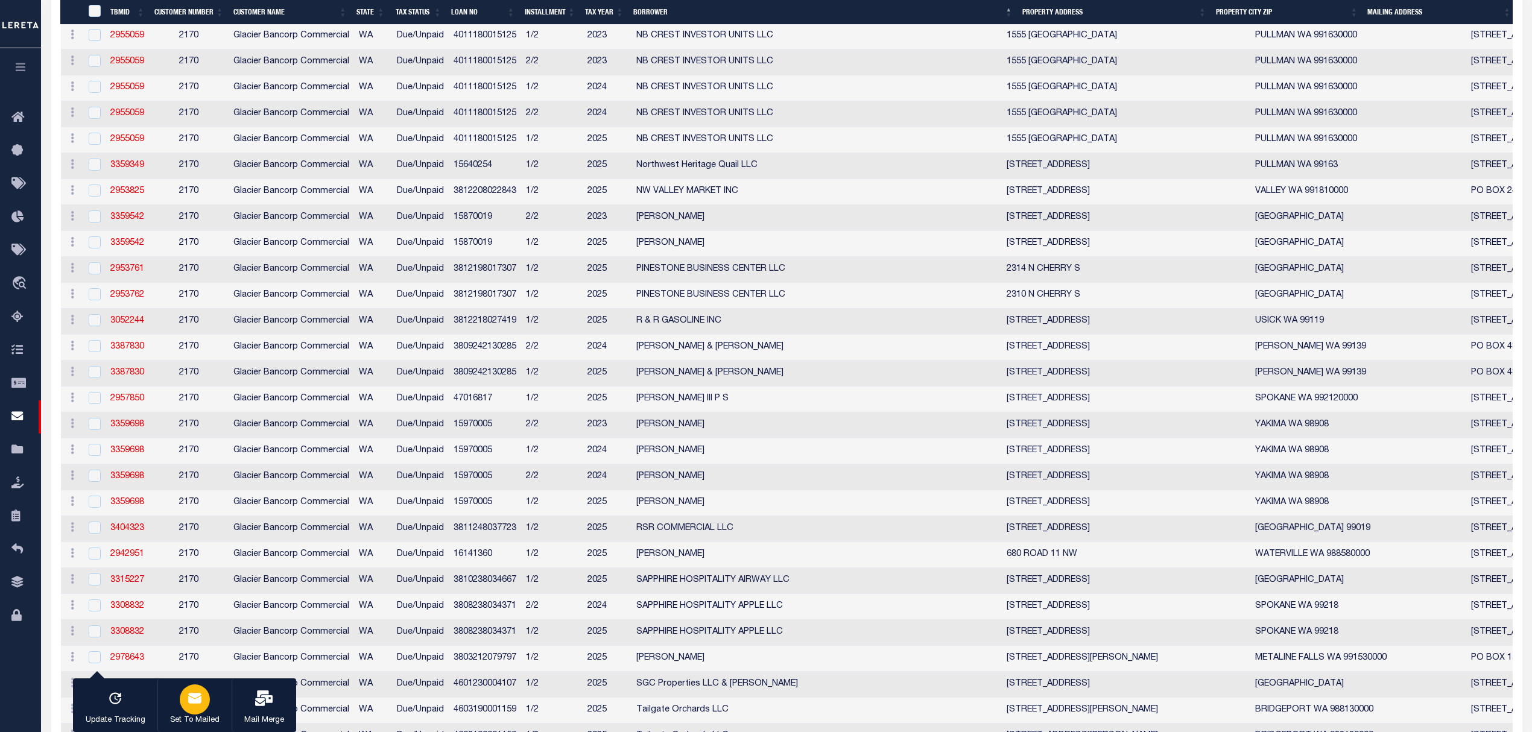
click at [189, 709] on div "button" at bounding box center [195, 700] width 30 height 30
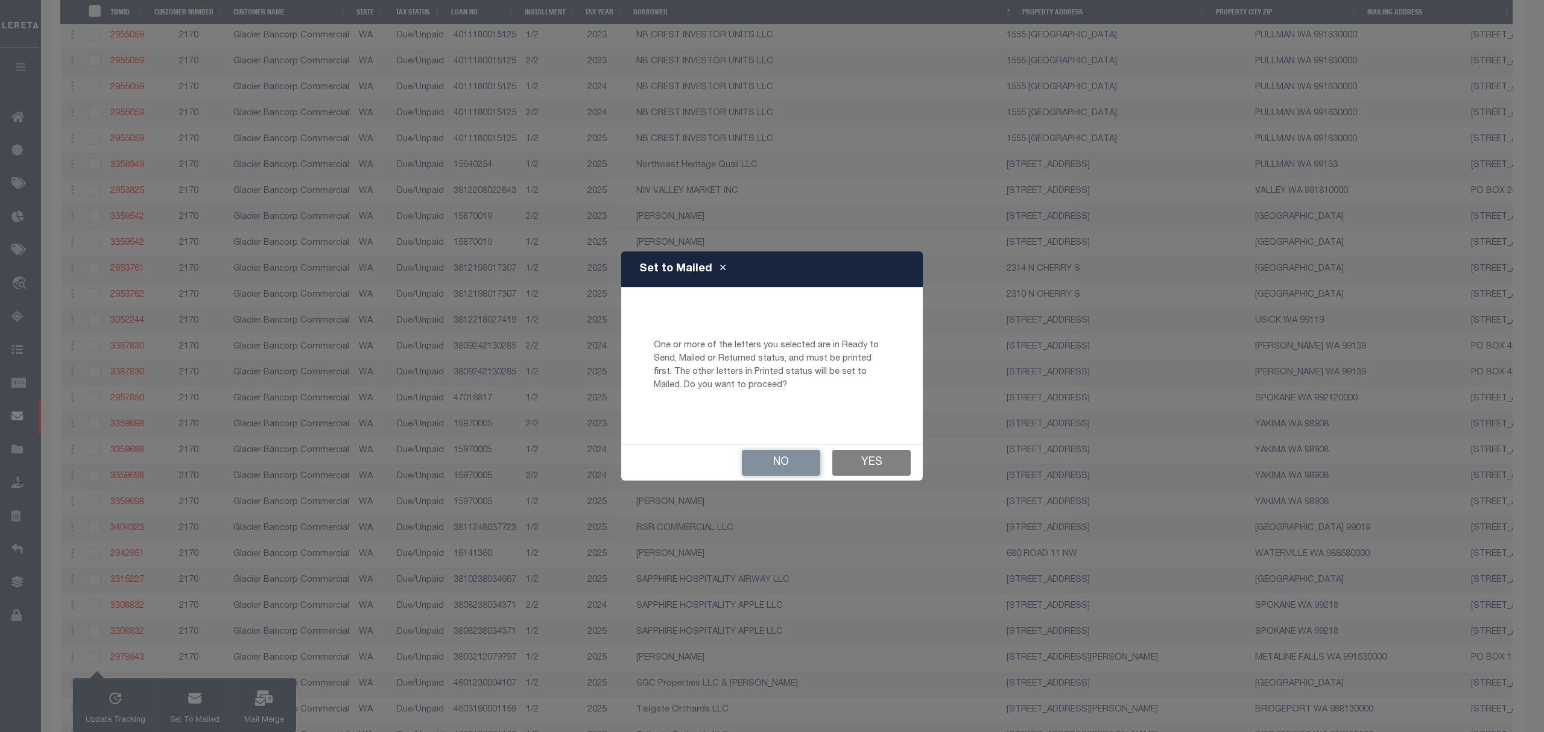
click at [893, 464] on button "Yes" at bounding box center [871, 463] width 78 height 26
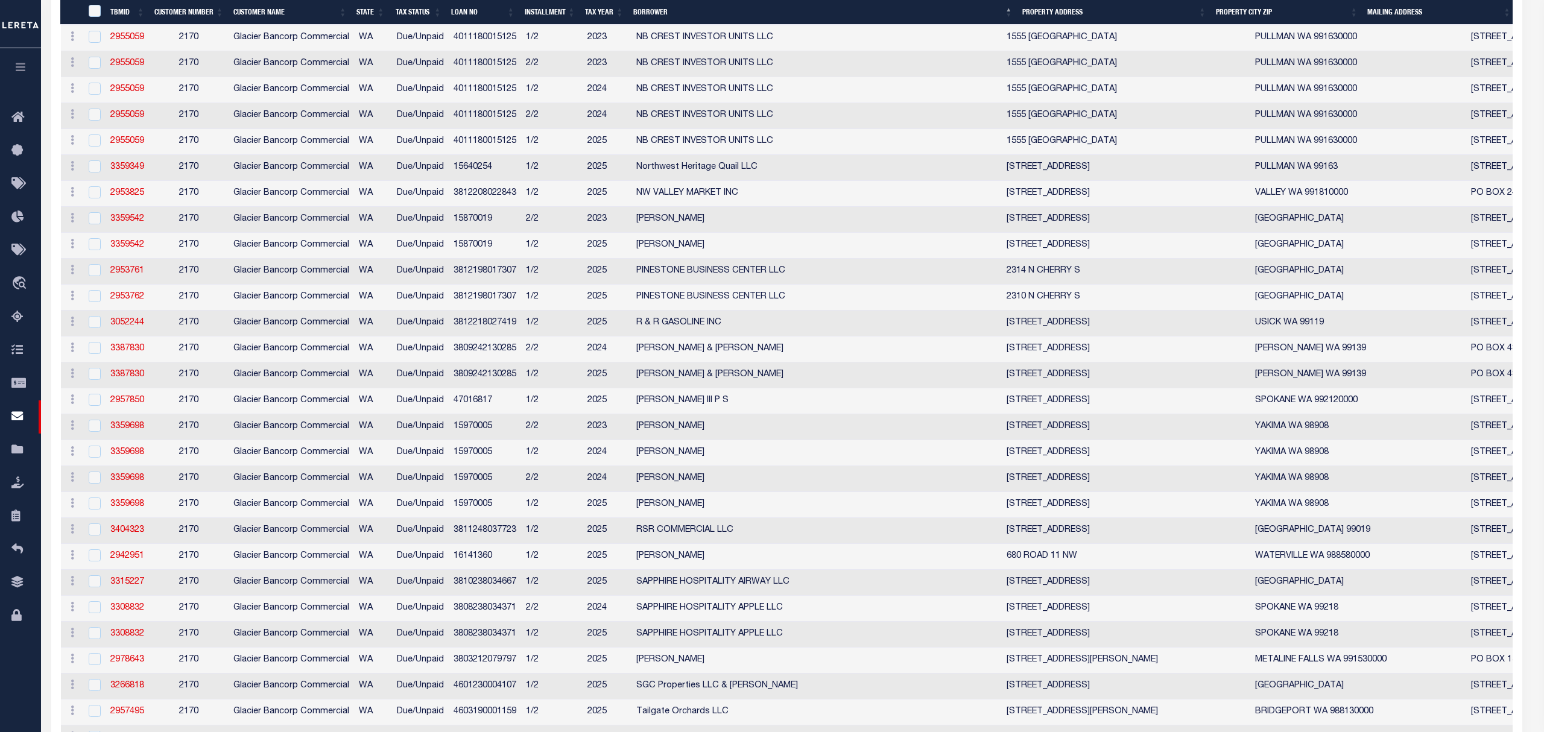
checkbox input "false"
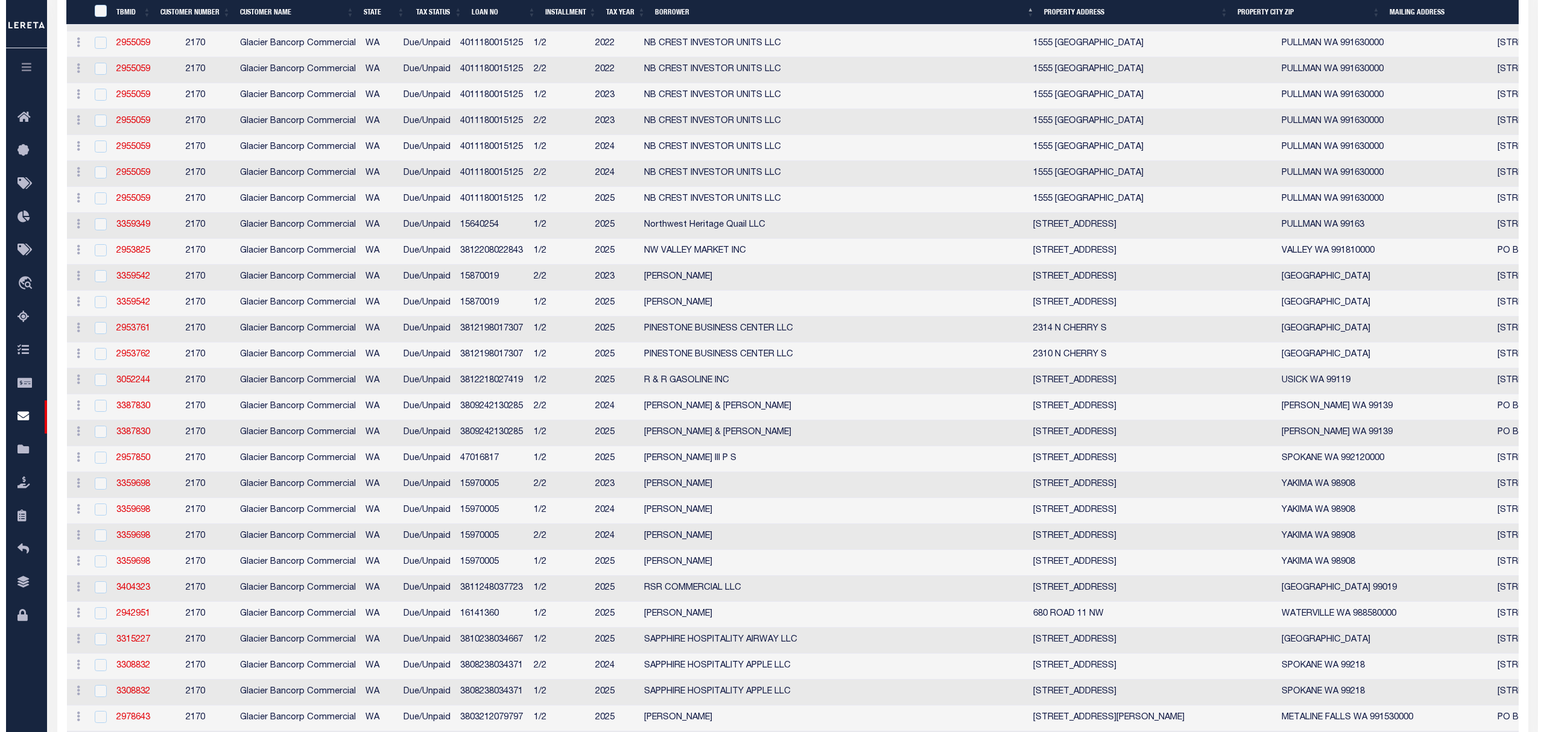
scroll to position [3538, 0]
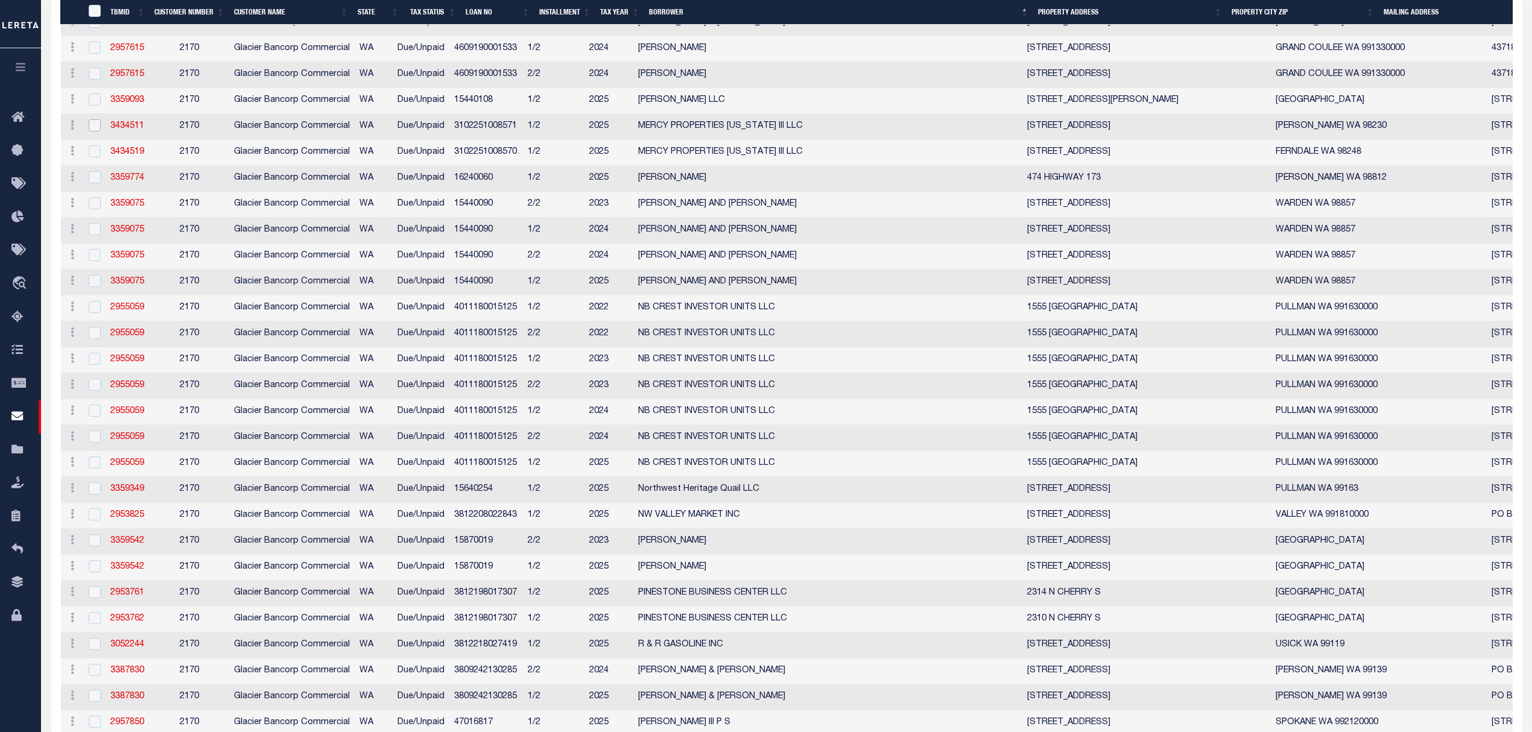
click at [92, 131] on input "checkbox" at bounding box center [95, 125] width 12 height 12
checkbox input "true"
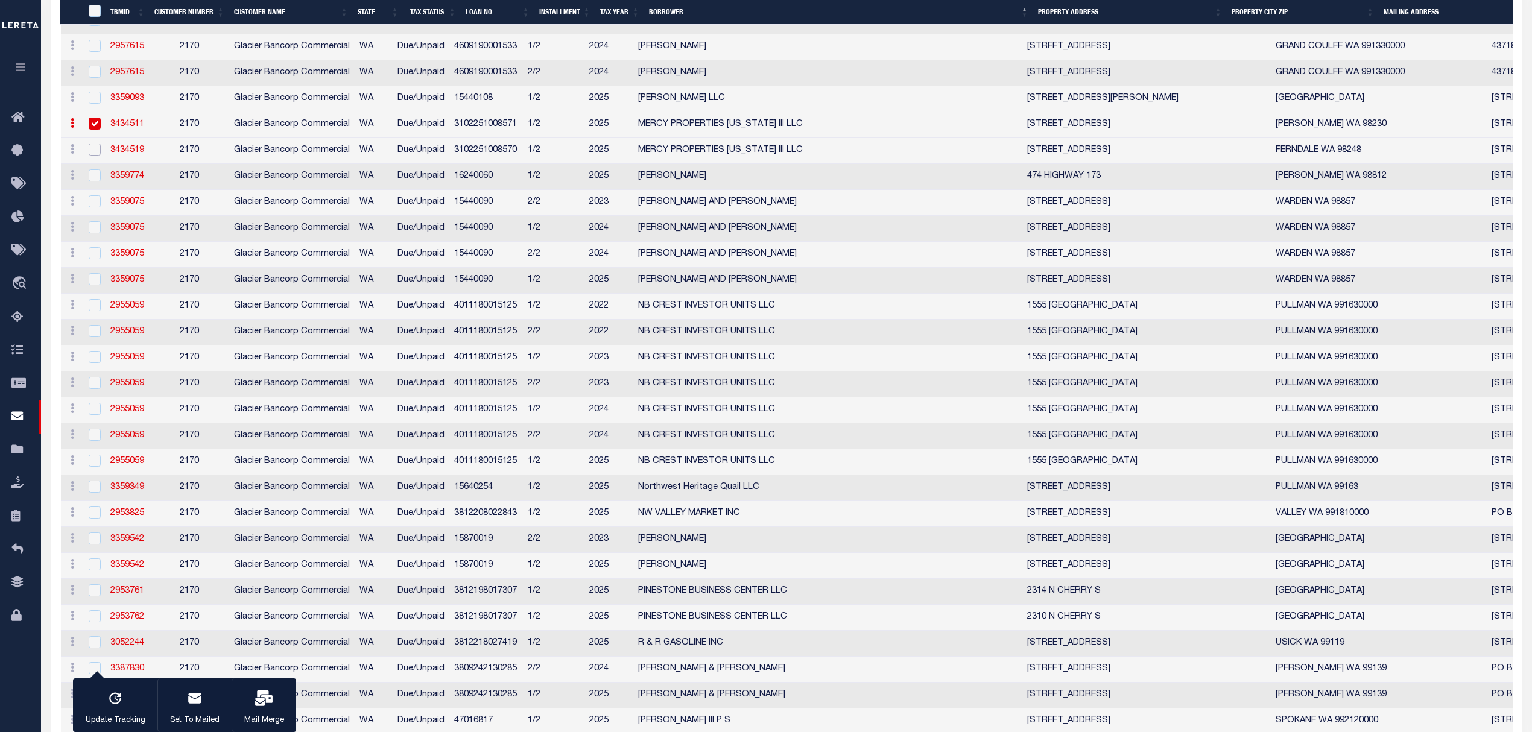
click at [90, 156] on input "checkbox" at bounding box center [95, 150] width 12 height 12
checkbox input "true"
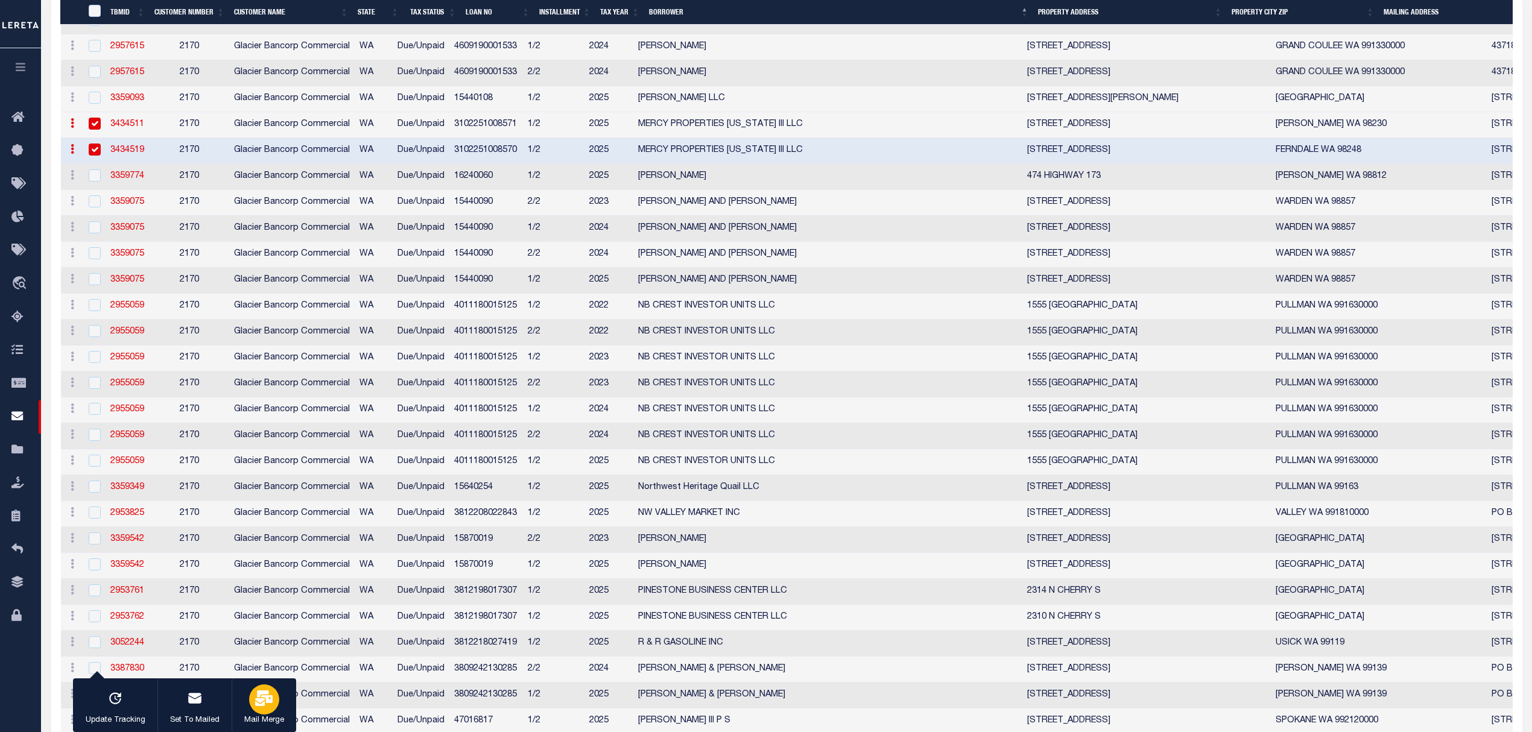
click at [264, 715] on p "Mail Merge" at bounding box center [264, 721] width 40 height 12
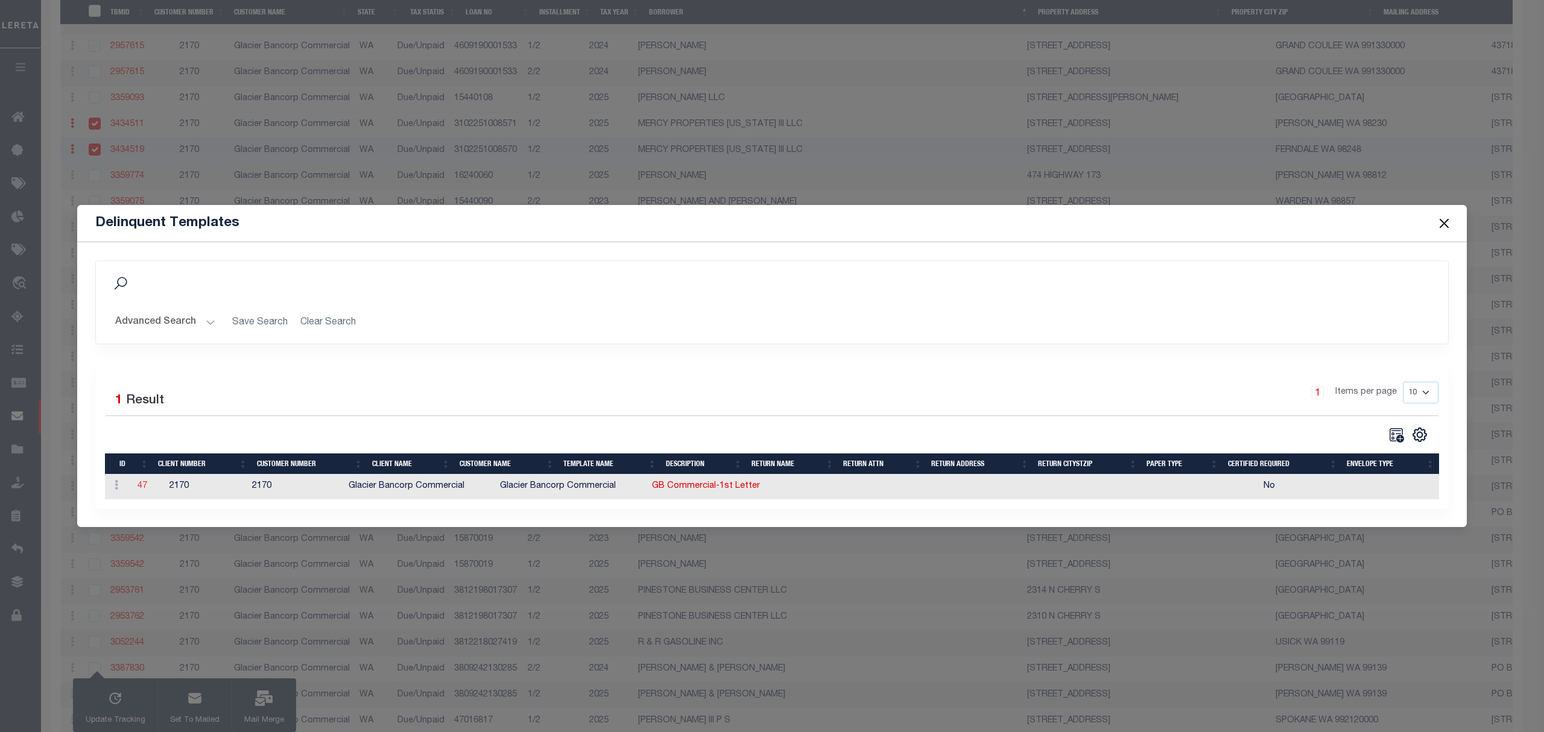
click at [142, 487] on link "47" at bounding box center [143, 486] width 10 height 8
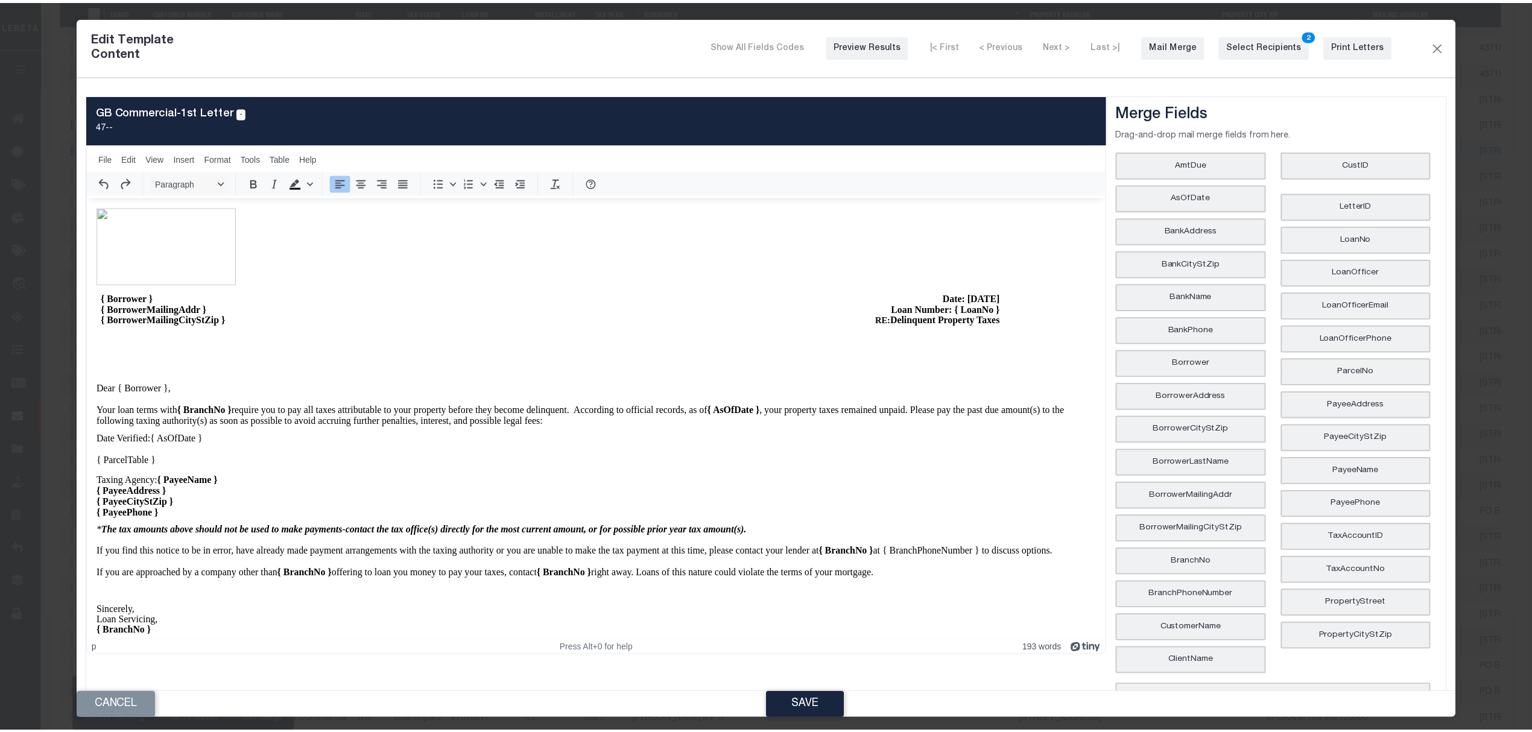
scroll to position [0, 0]
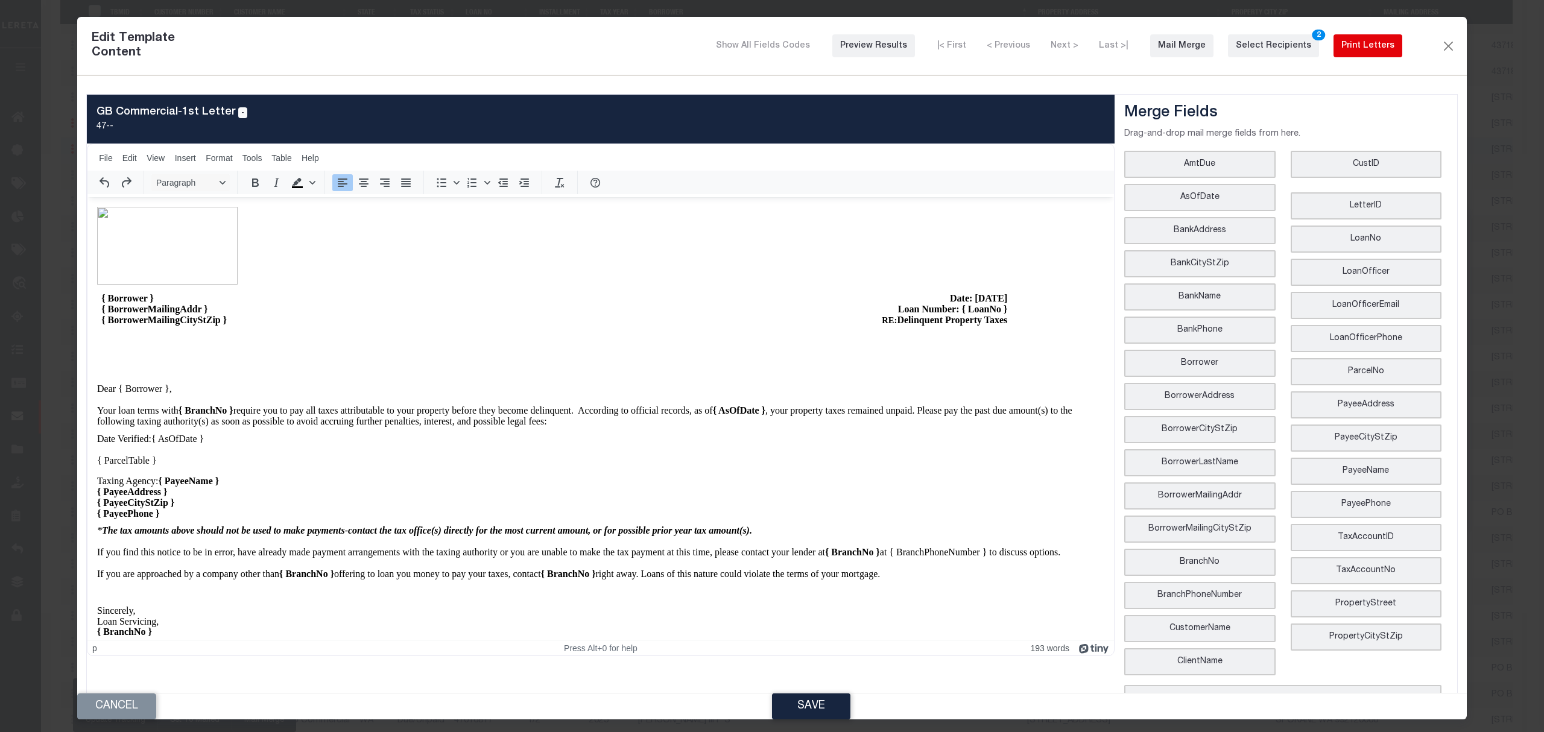
drag, startPoint x: 1361, startPoint y: 44, endPoint x: 1265, endPoint y: 114, distance: 118.7
click at [1361, 44] on div "Print Letters" at bounding box center [1367, 46] width 53 height 13
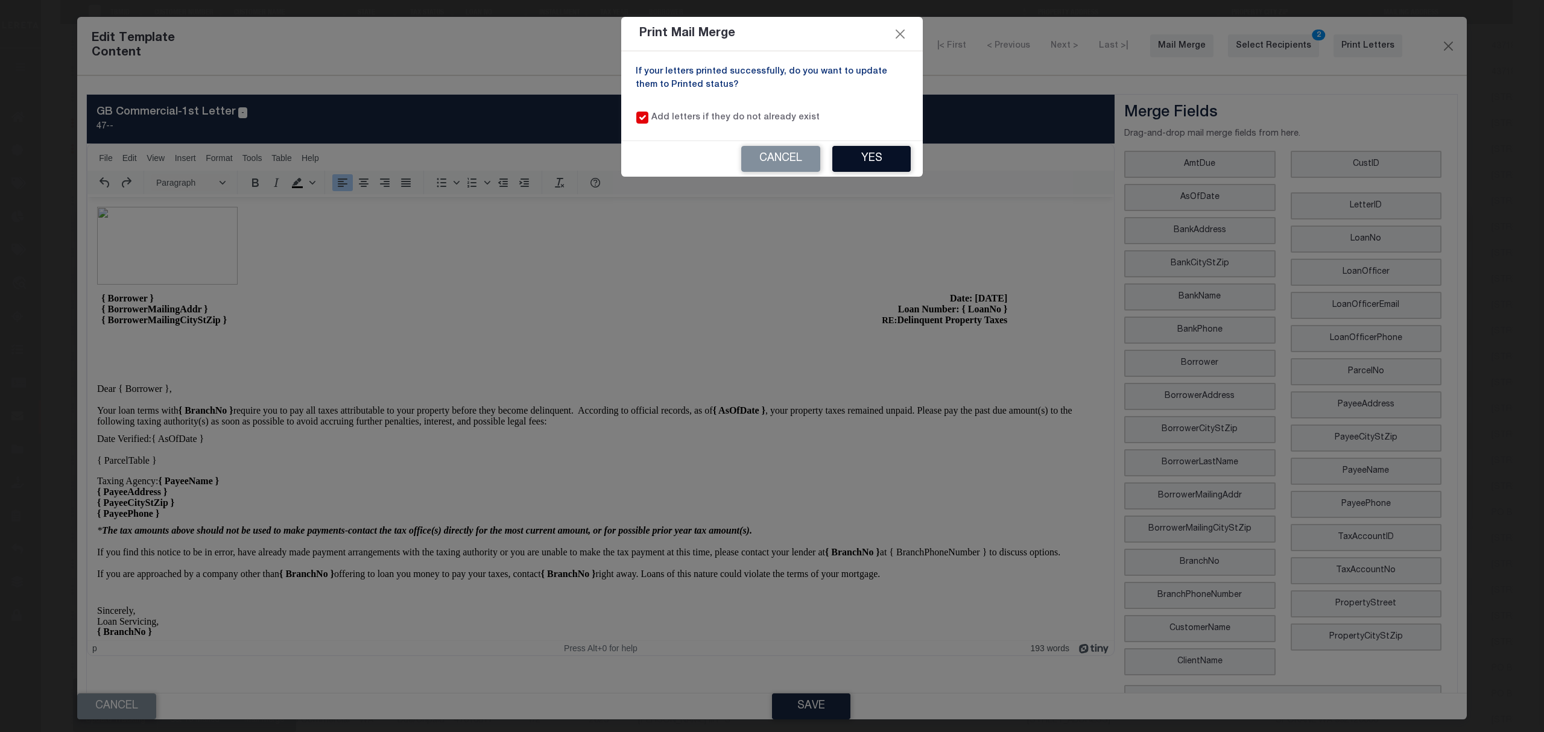
click at [878, 154] on button "Yes" at bounding box center [871, 159] width 78 height 26
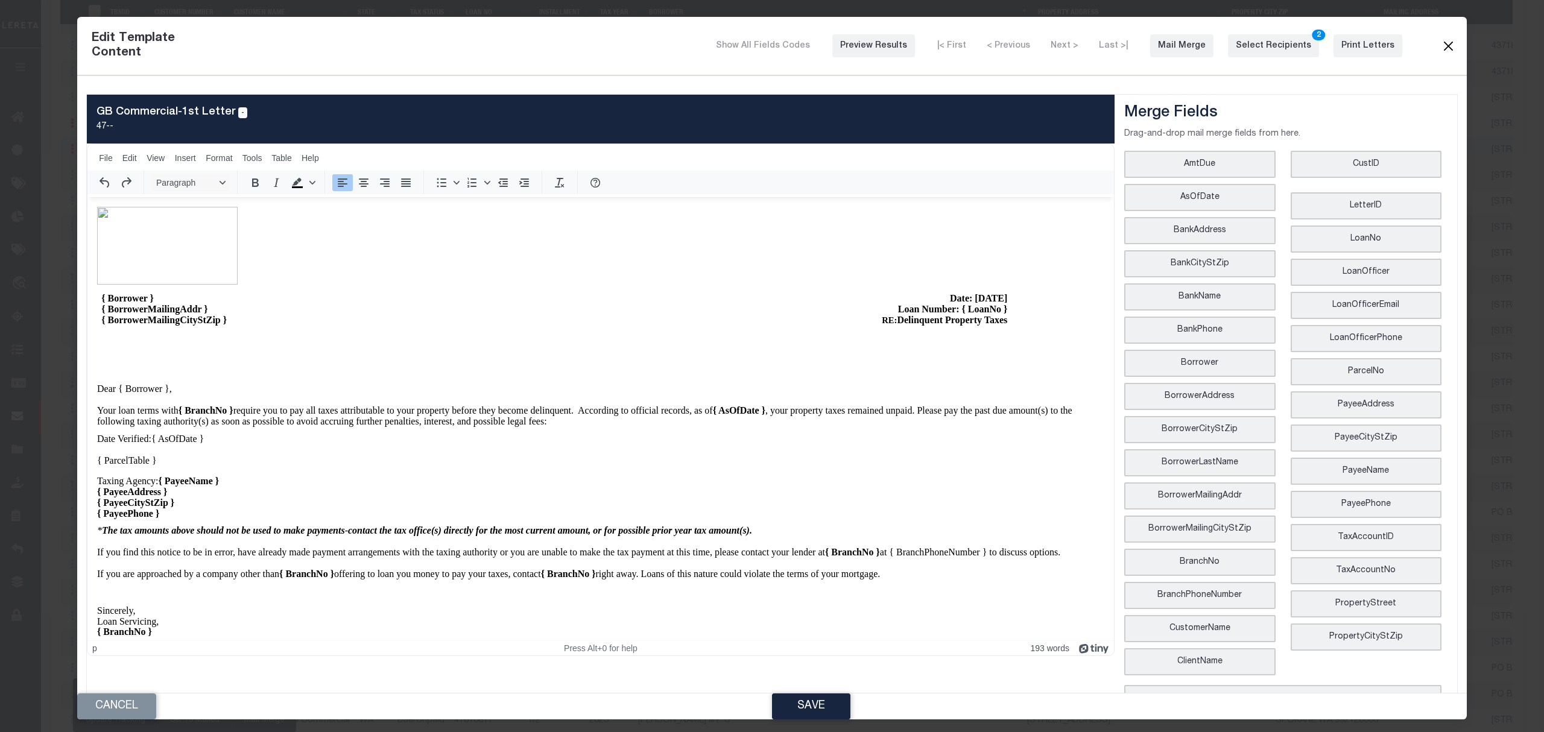
click at [1441, 47] on button "Close" at bounding box center [1448, 46] width 14 height 16
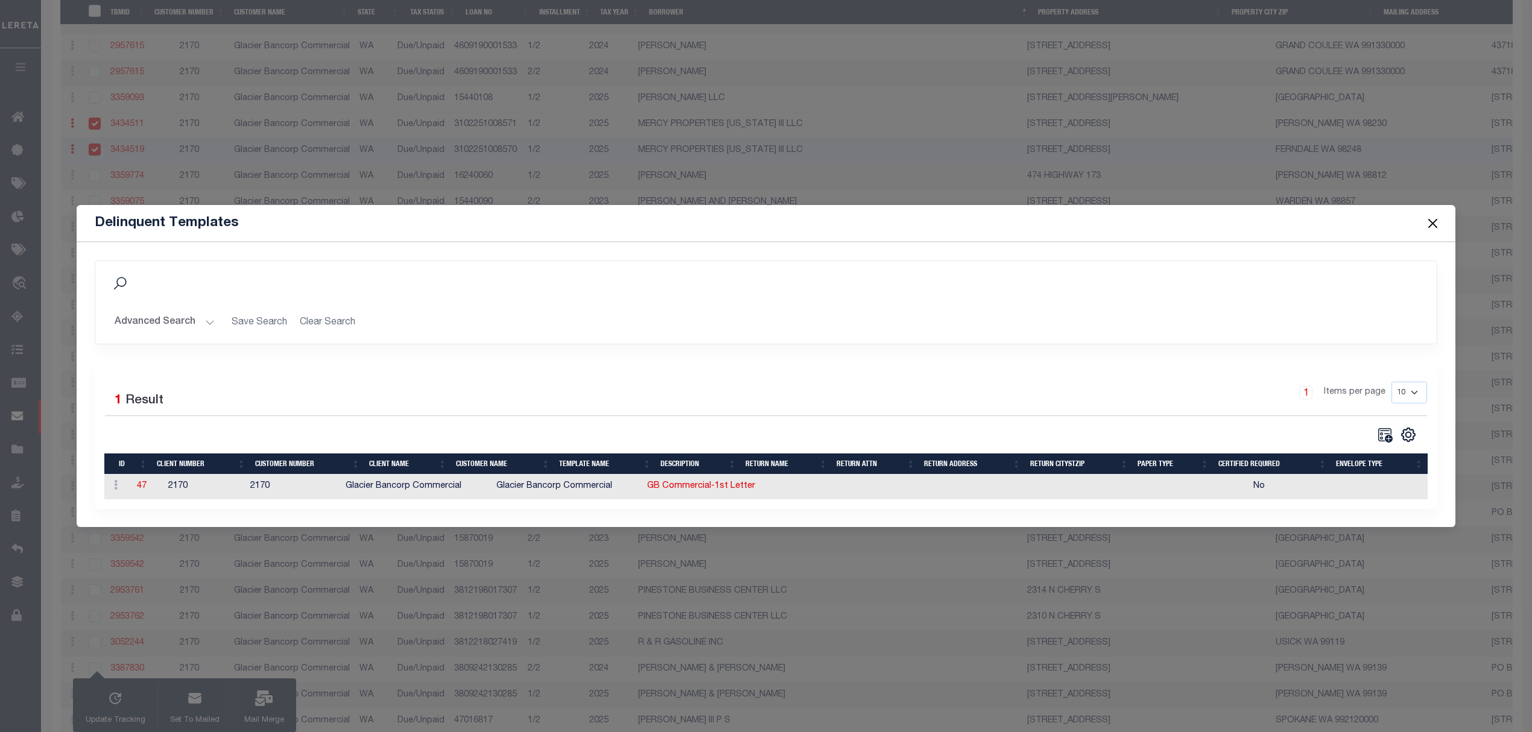
click at [1436, 217] on button "Close" at bounding box center [1433, 223] width 16 height 16
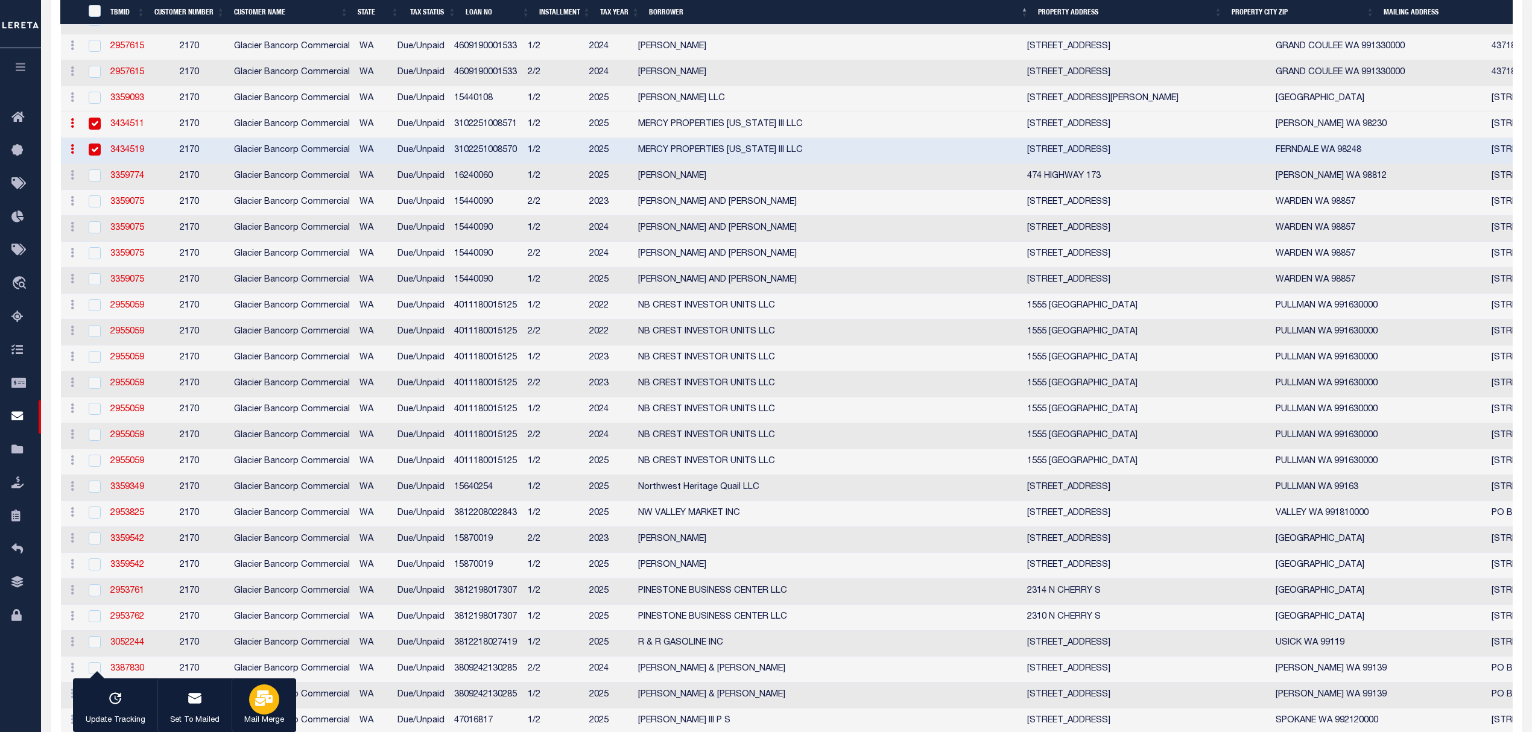
click at [264, 695] on icon "button" at bounding box center [263, 699] width 17 height 16
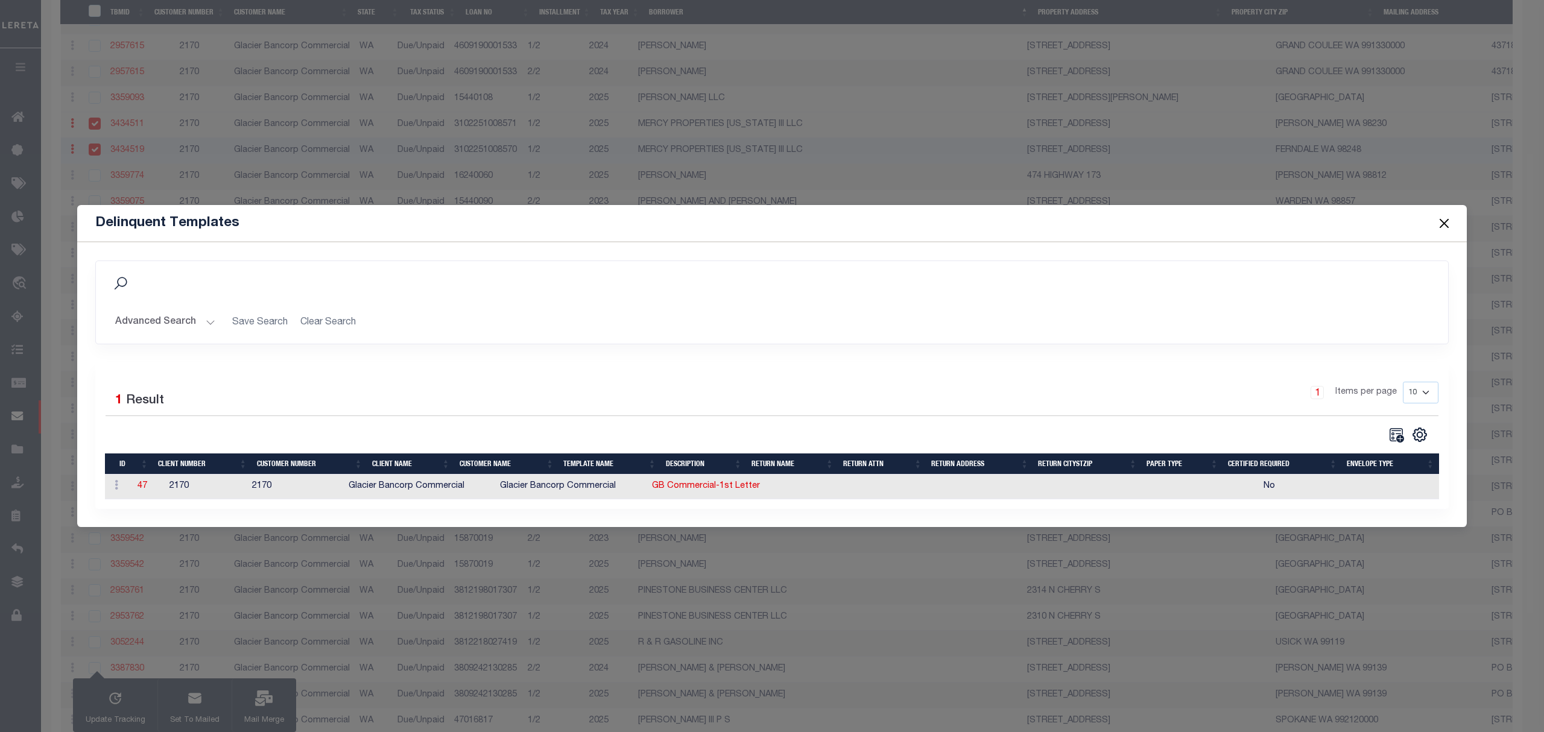
click at [1448, 221] on button "Close" at bounding box center [1445, 223] width 16 height 16
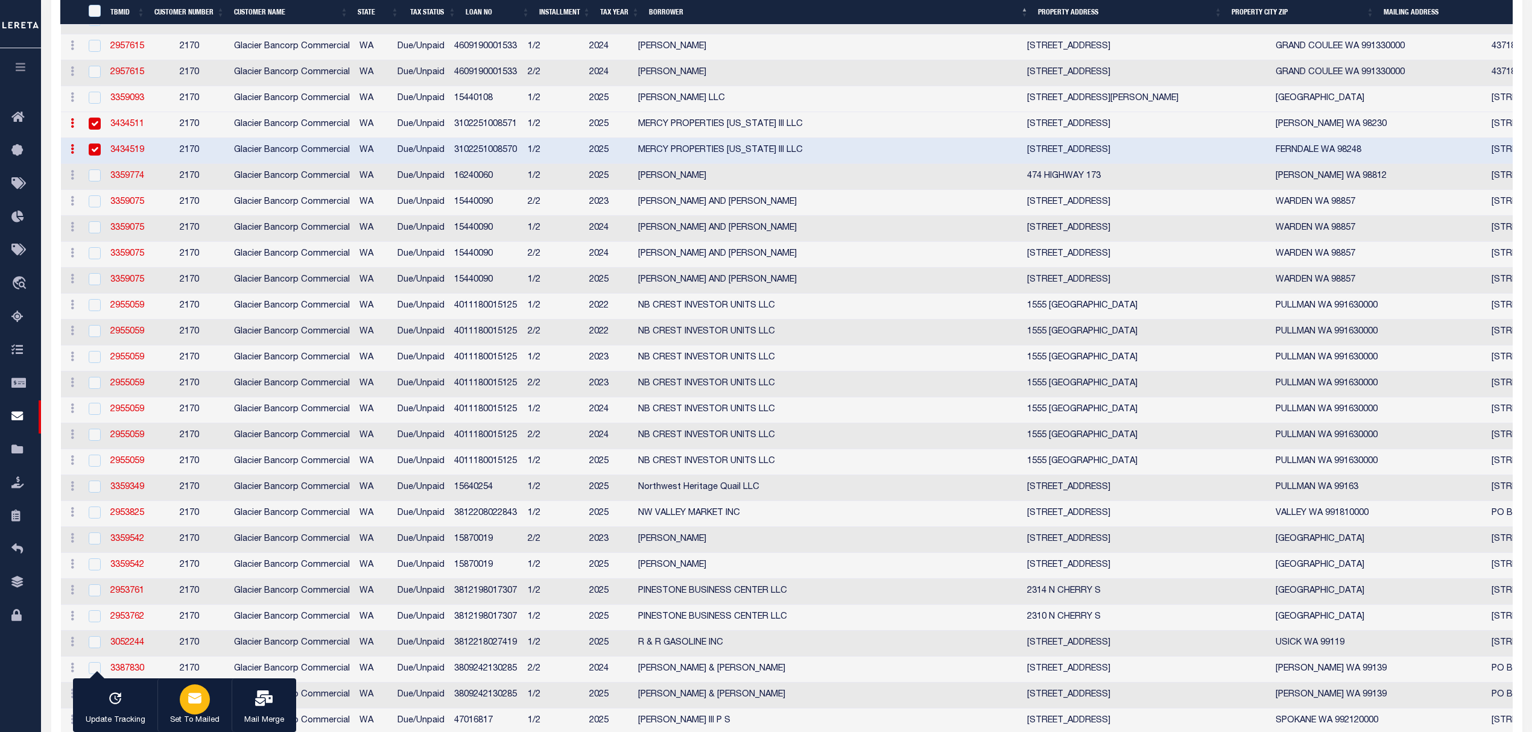
click at [198, 690] on div "button" at bounding box center [195, 700] width 30 height 30
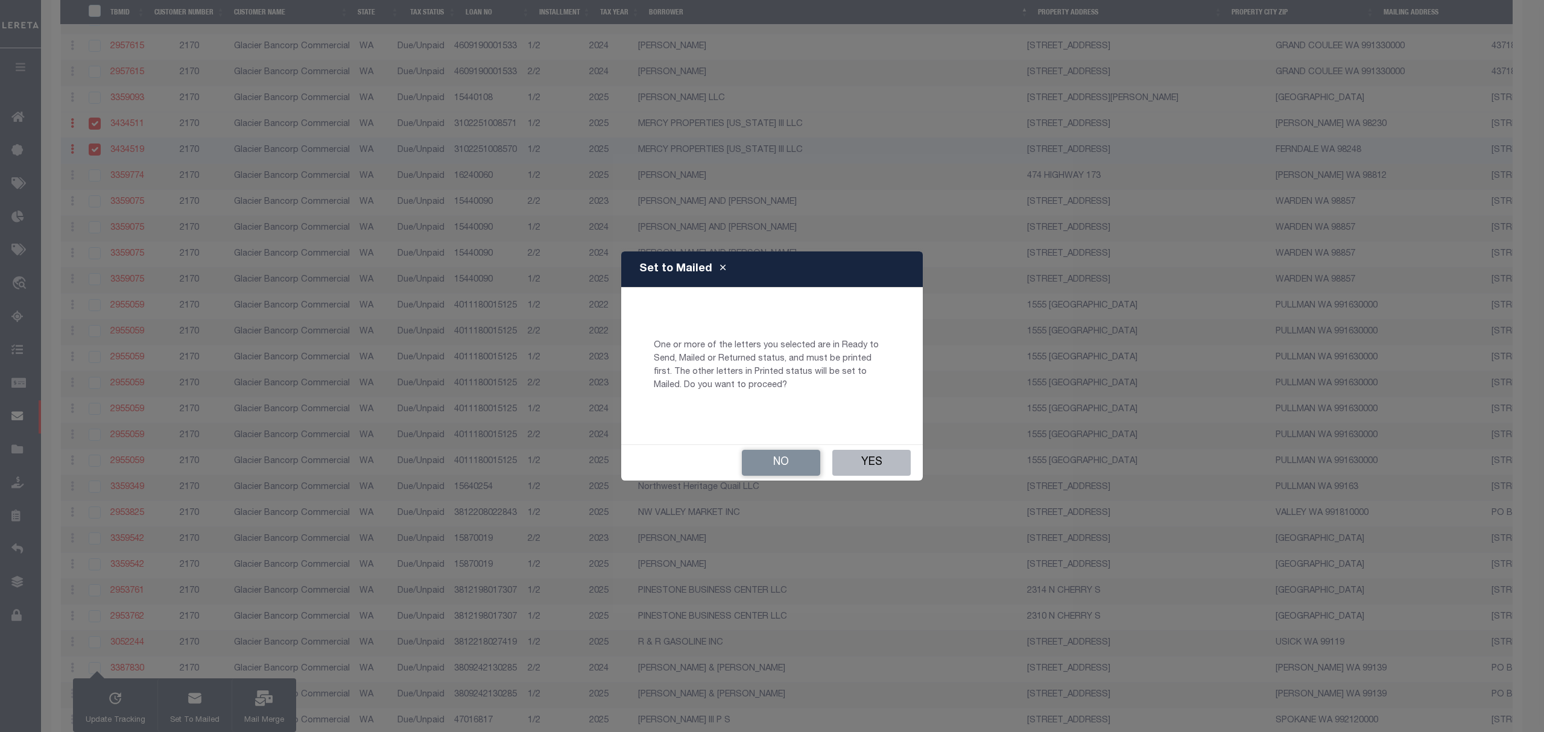
drag, startPoint x: 864, startPoint y: 459, endPoint x: 1538, endPoint y: 434, distance: 674.7
click at [864, 459] on button "Yes" at bounding box center [871, 463] width 78 height 26
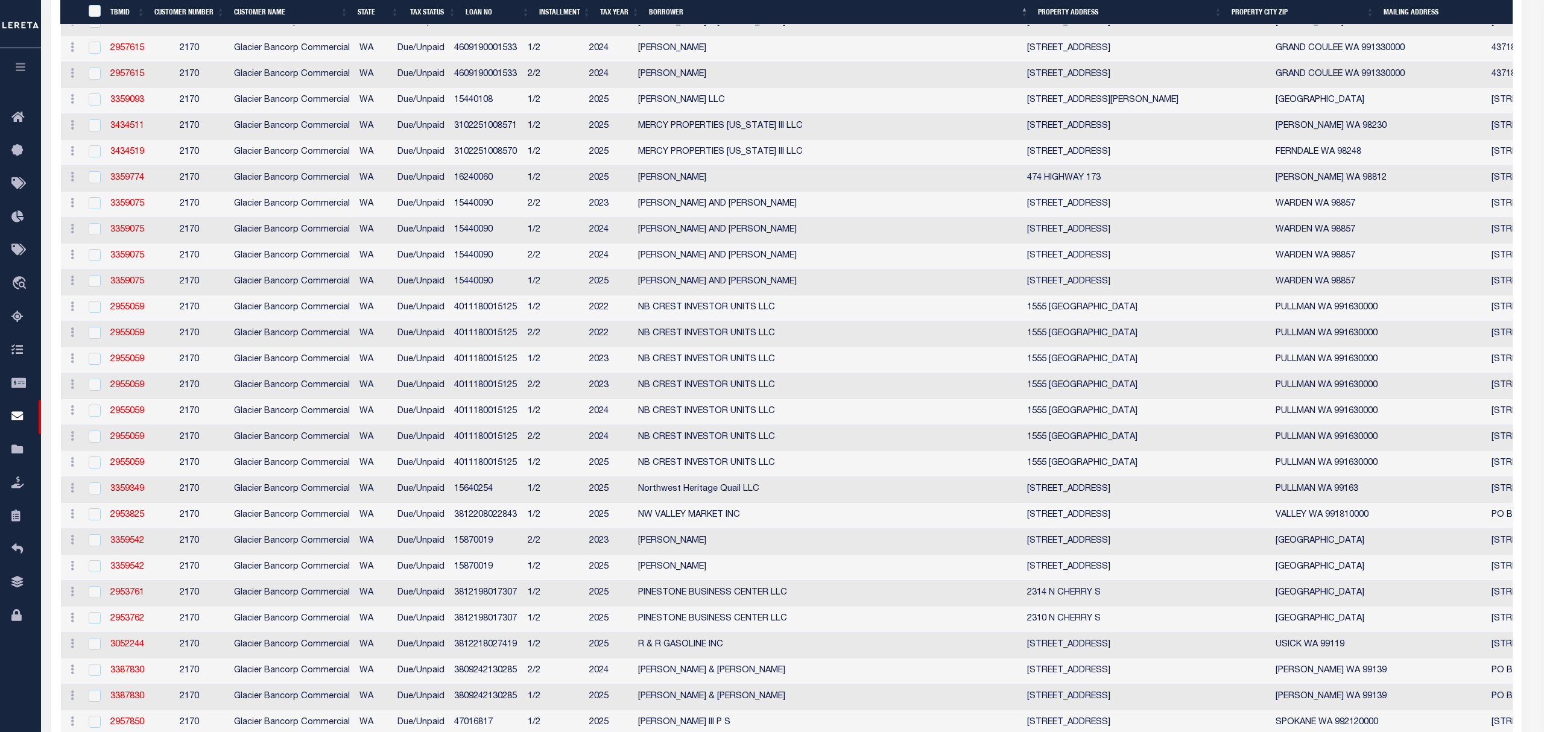
checkbox input "false"
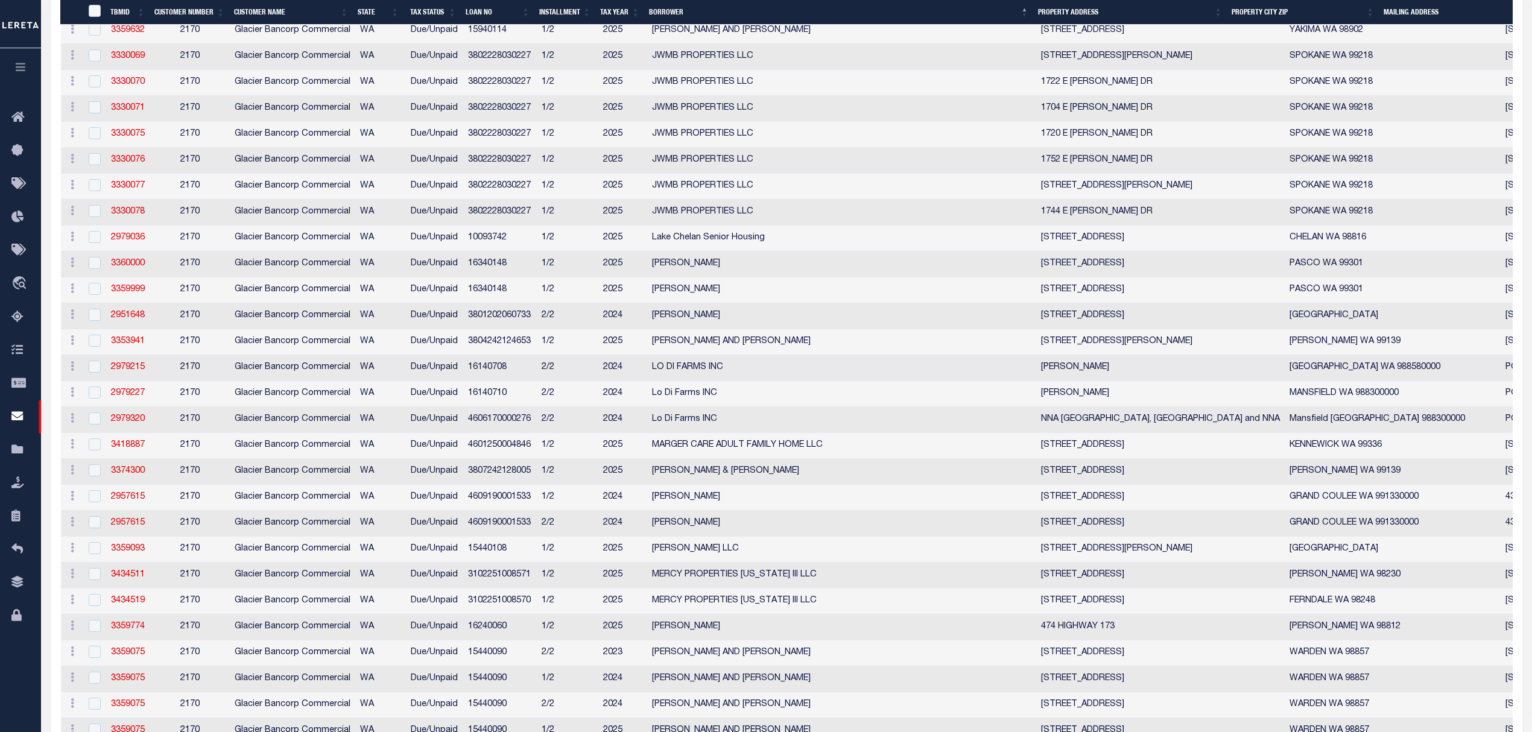
scroll to position [3216, 0]
